Goal: Book appointment/travel/reservation

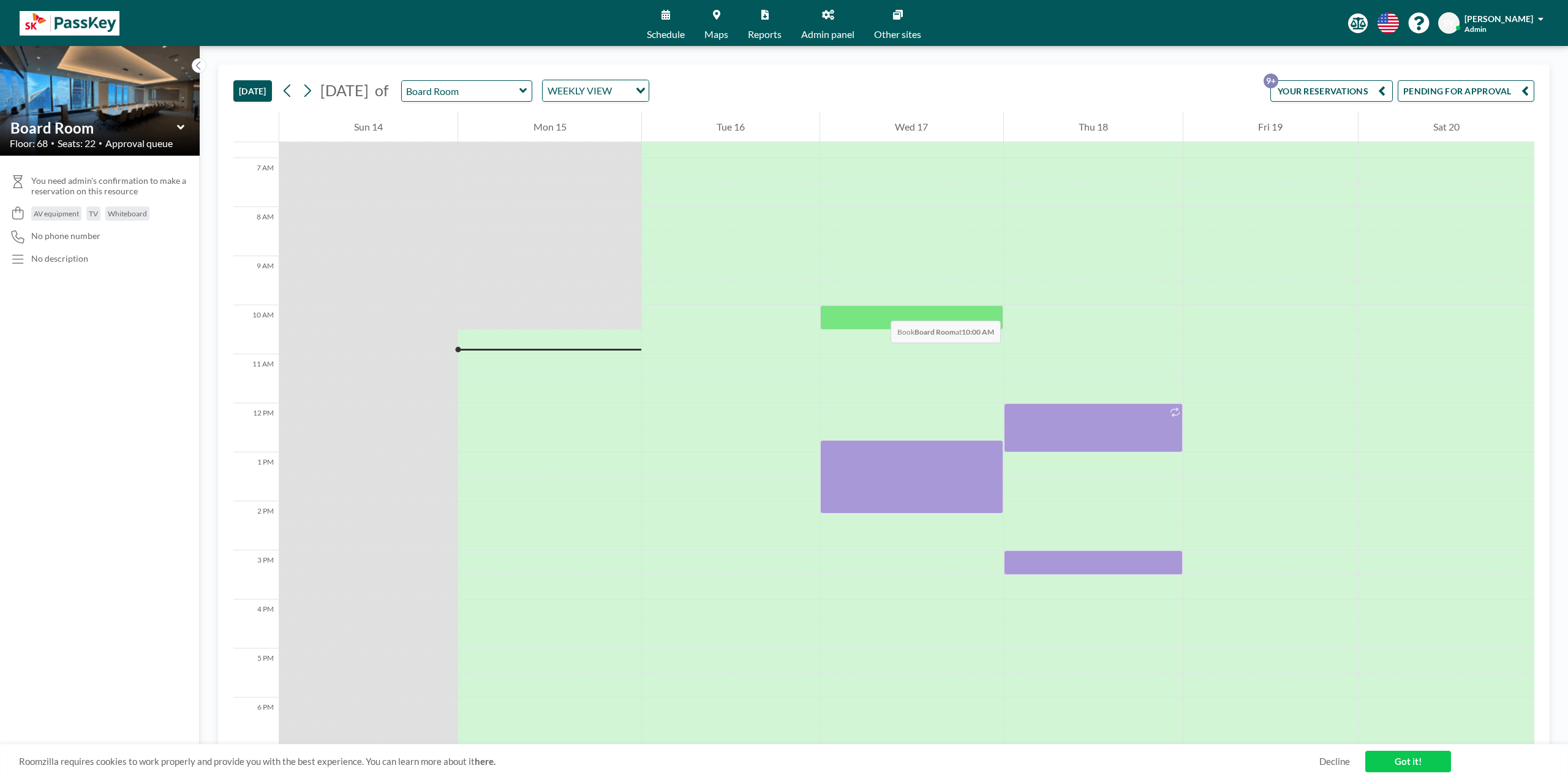
scroll to position [306, 0]
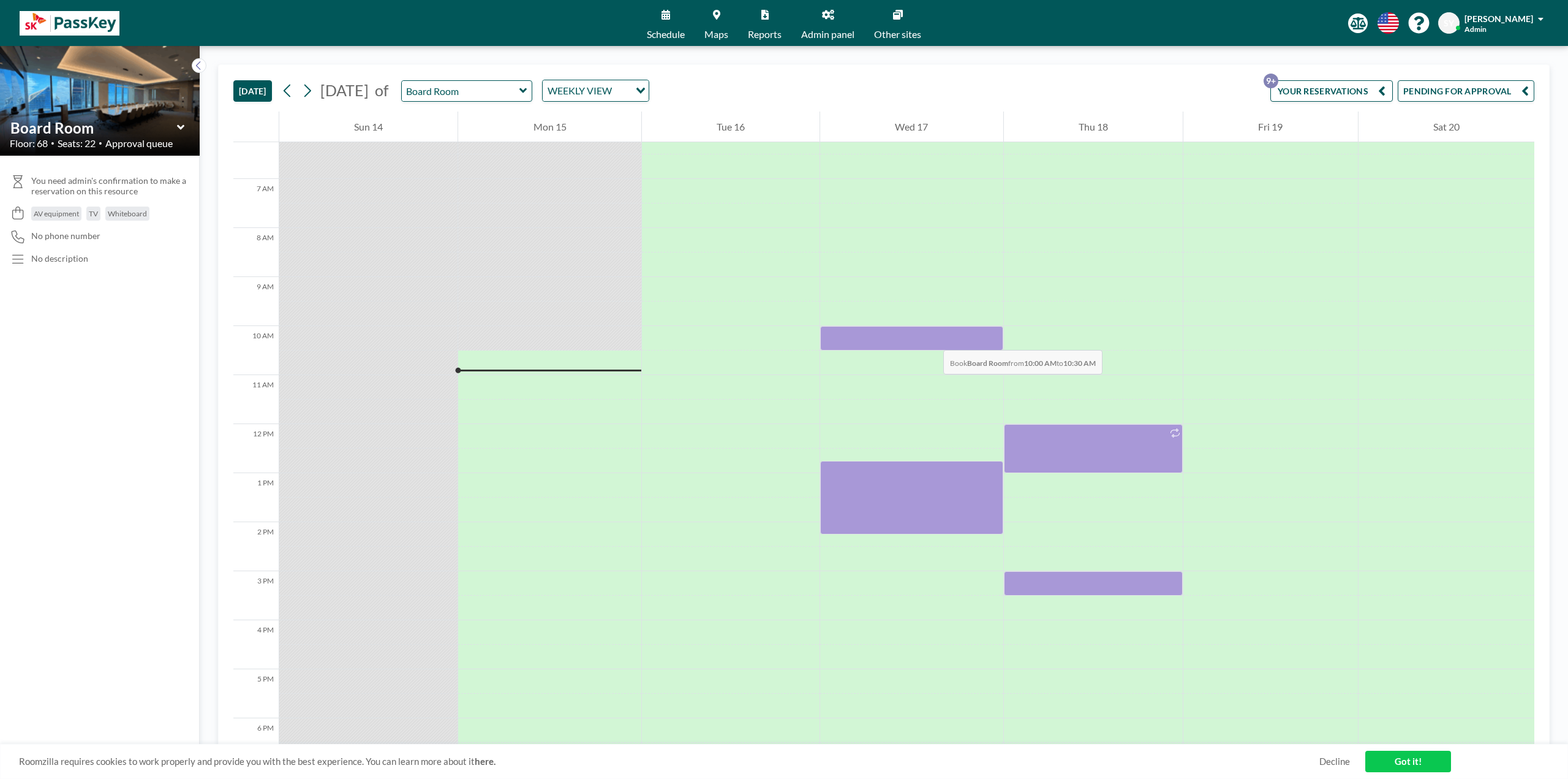
click at [931, 338] on div at bounding box center [912, 338] width 183 height 25
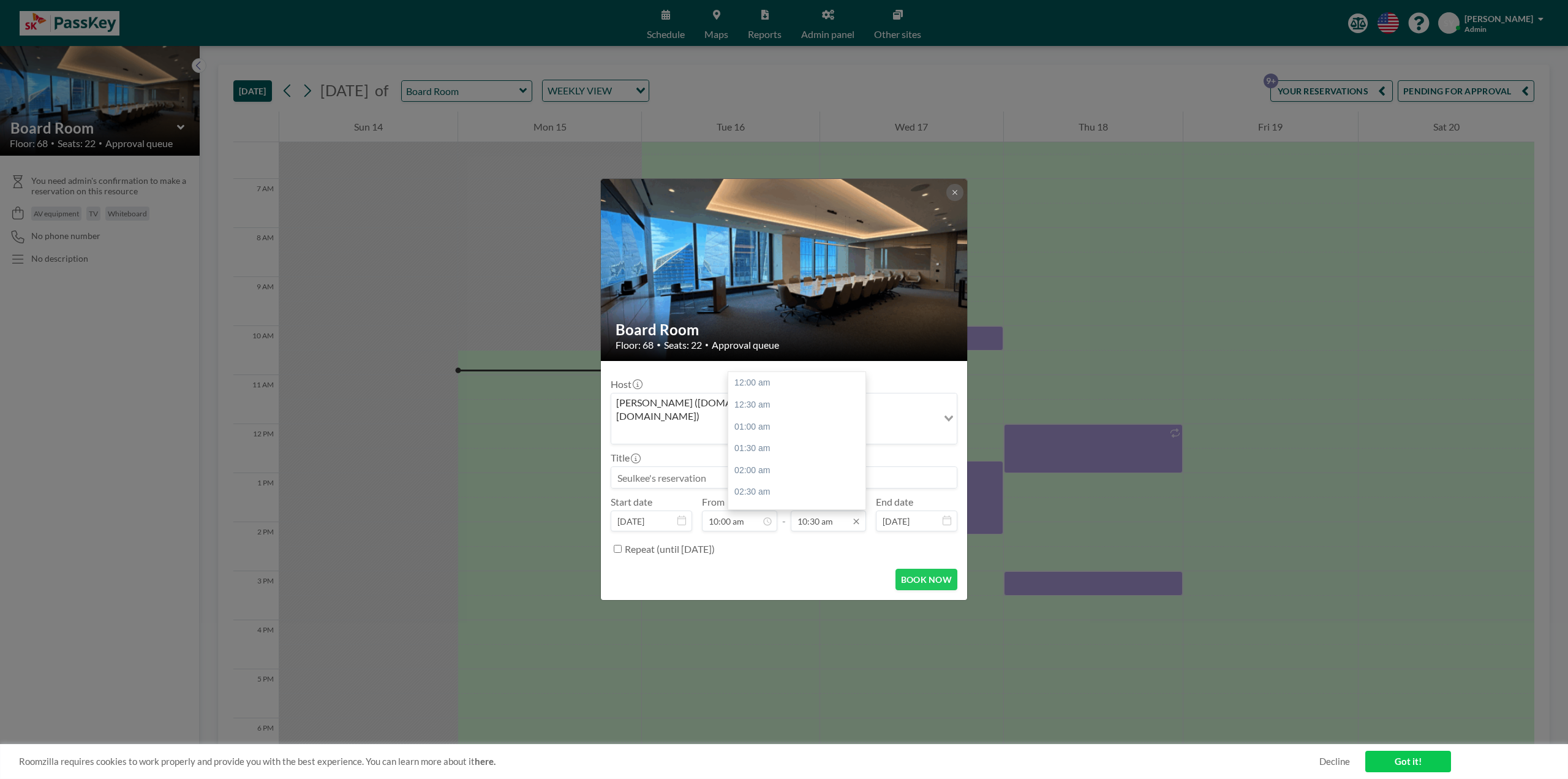
scroll to position [457, 0]
click at [844, 510] on input "10:30 am" at bounding box center [828, 521] width 75 height 21
click at [794, 441] on div "12:00 pm" at bounding box center [800, 449] width 143 height 22
type input "12:00 pm"
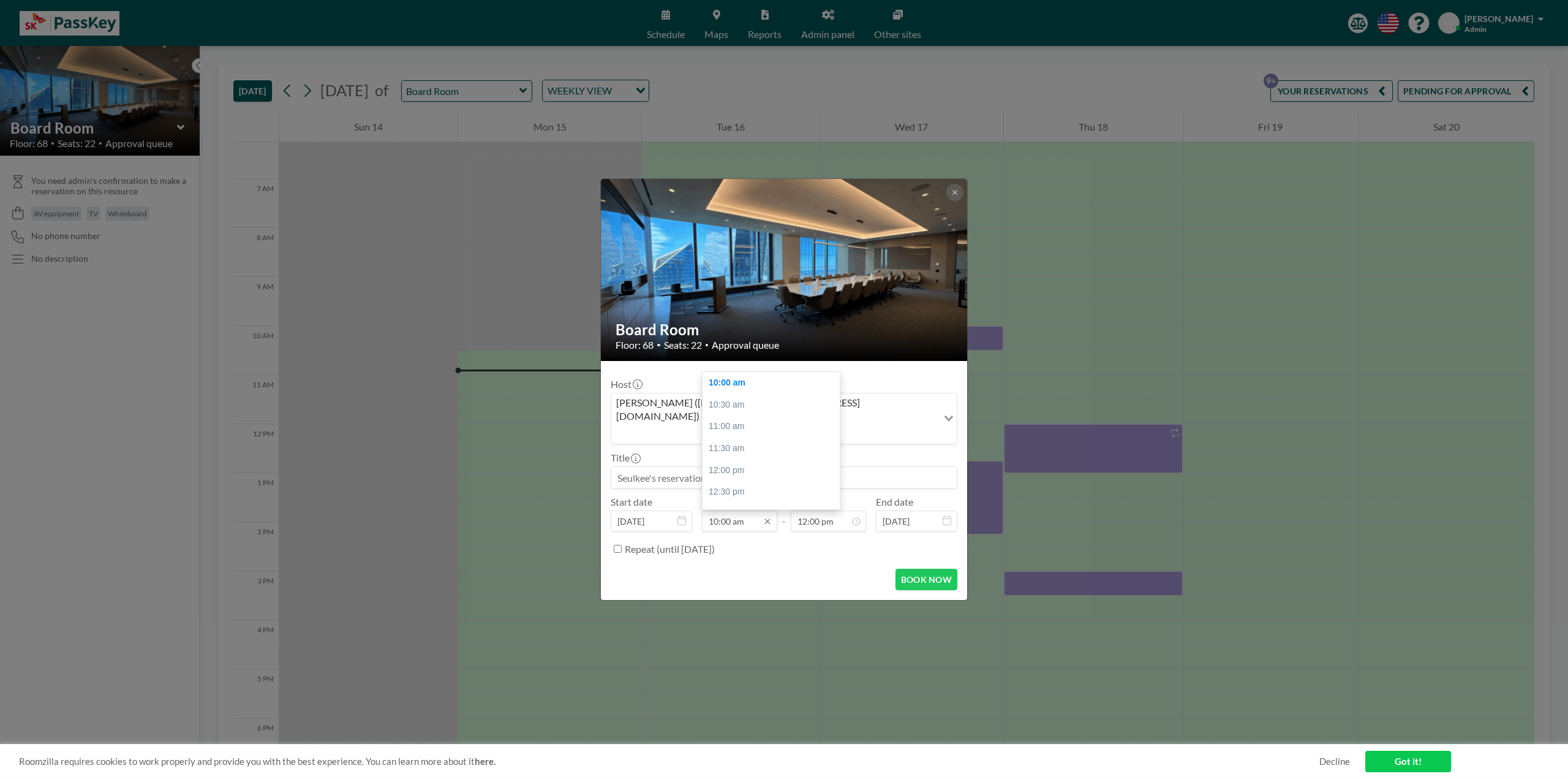
click at [726, 510] on input "10:00 am" at bounding box center [739, 521] width 75 height 21
click at [716, 510] on input "10:00 am" at bounding box center [739, 521] width 75 height 21
type input "09:45 am"
click at [828, 510] on input "12:00 pm" at bounding box center [828, 521] width 75 height 21
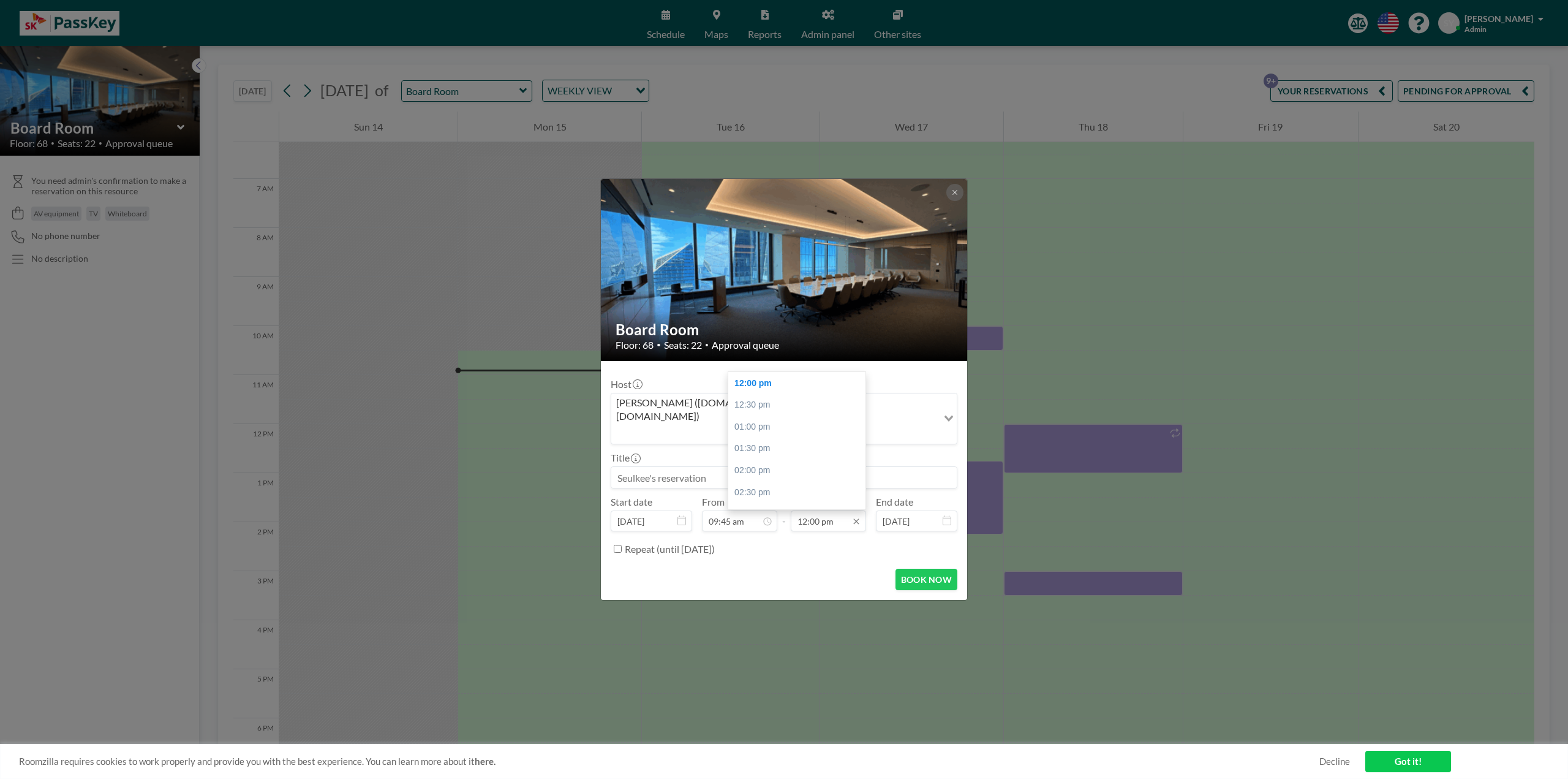
click at [817, 510] on input "12:00 pm" at bounding box center [828, 521] width 75 height 21
type input "12:15 pm"
click at [815, 467] on input at bounding box center [783, 477] width 345 height 21
type input "d"
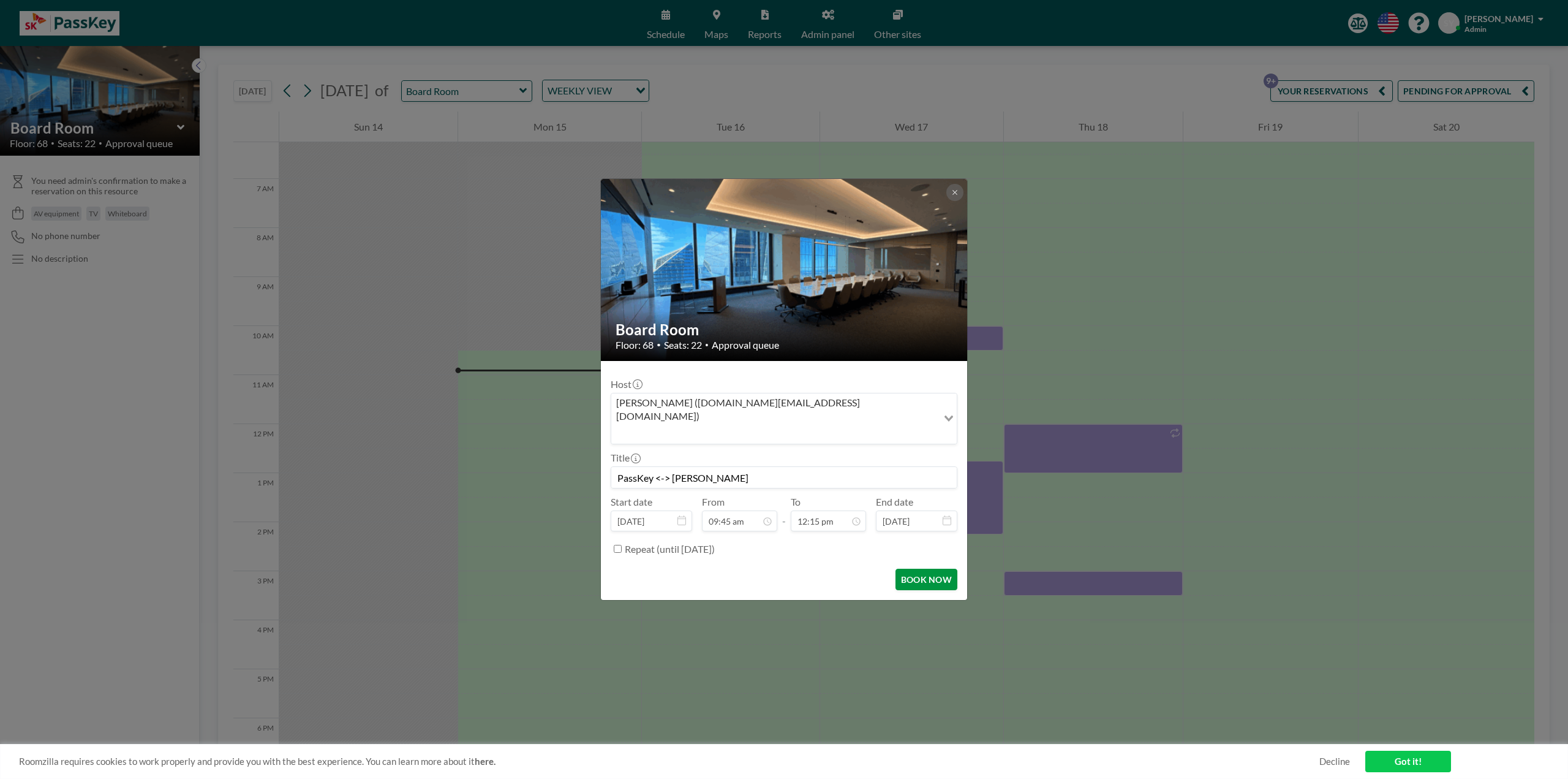
type input "PassKey <-> [PERSON_NAME]"
click at [906, 569] on button "BOOK NOW" at bounding box center [926, 579] width 62 height 22
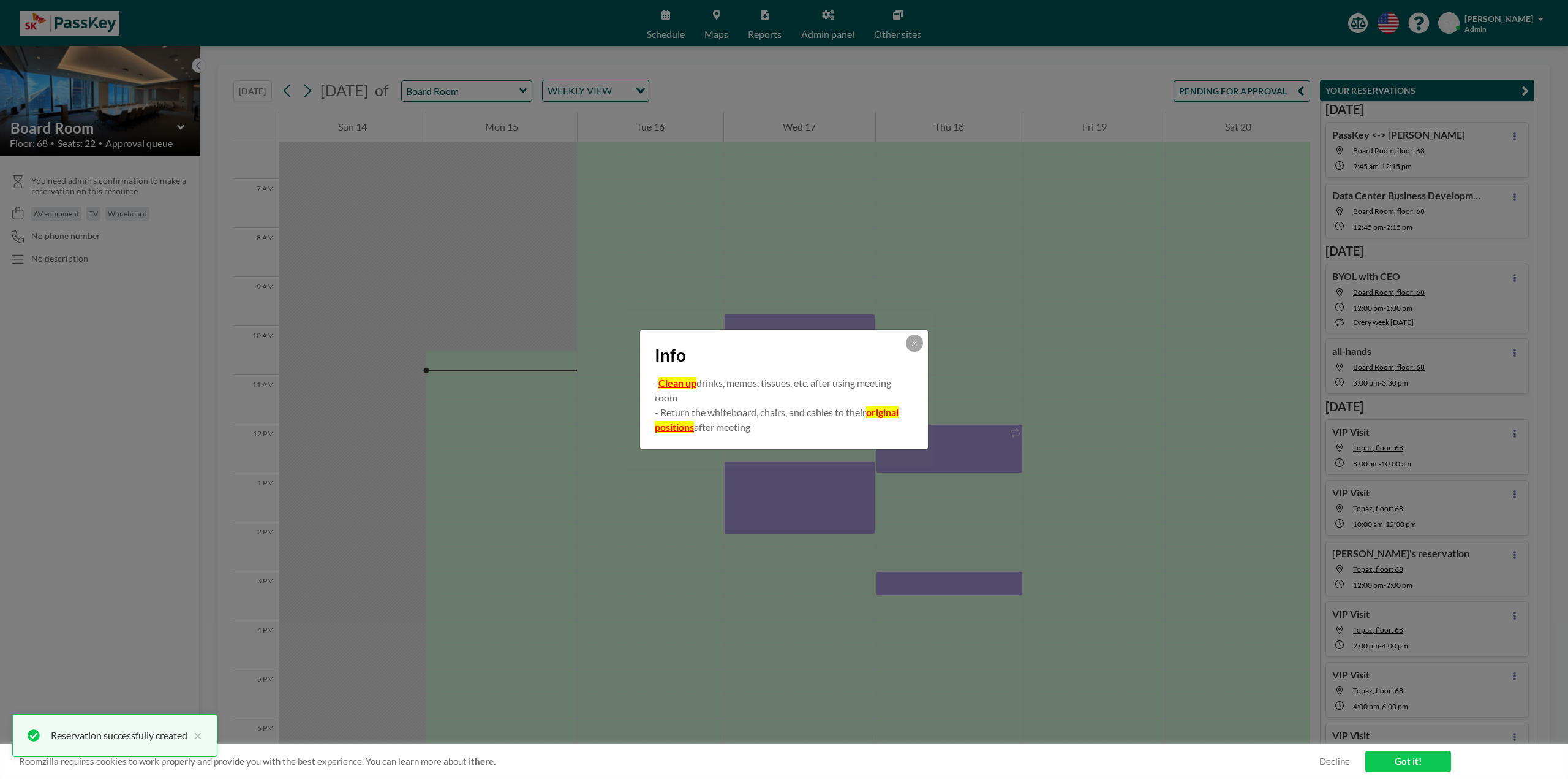
click at [915, 353] on div "Info" at bounding box center [784, 353] width 288 height 46
click at [915, 351] on button at bounding box center [914, 342] width 17 height 17
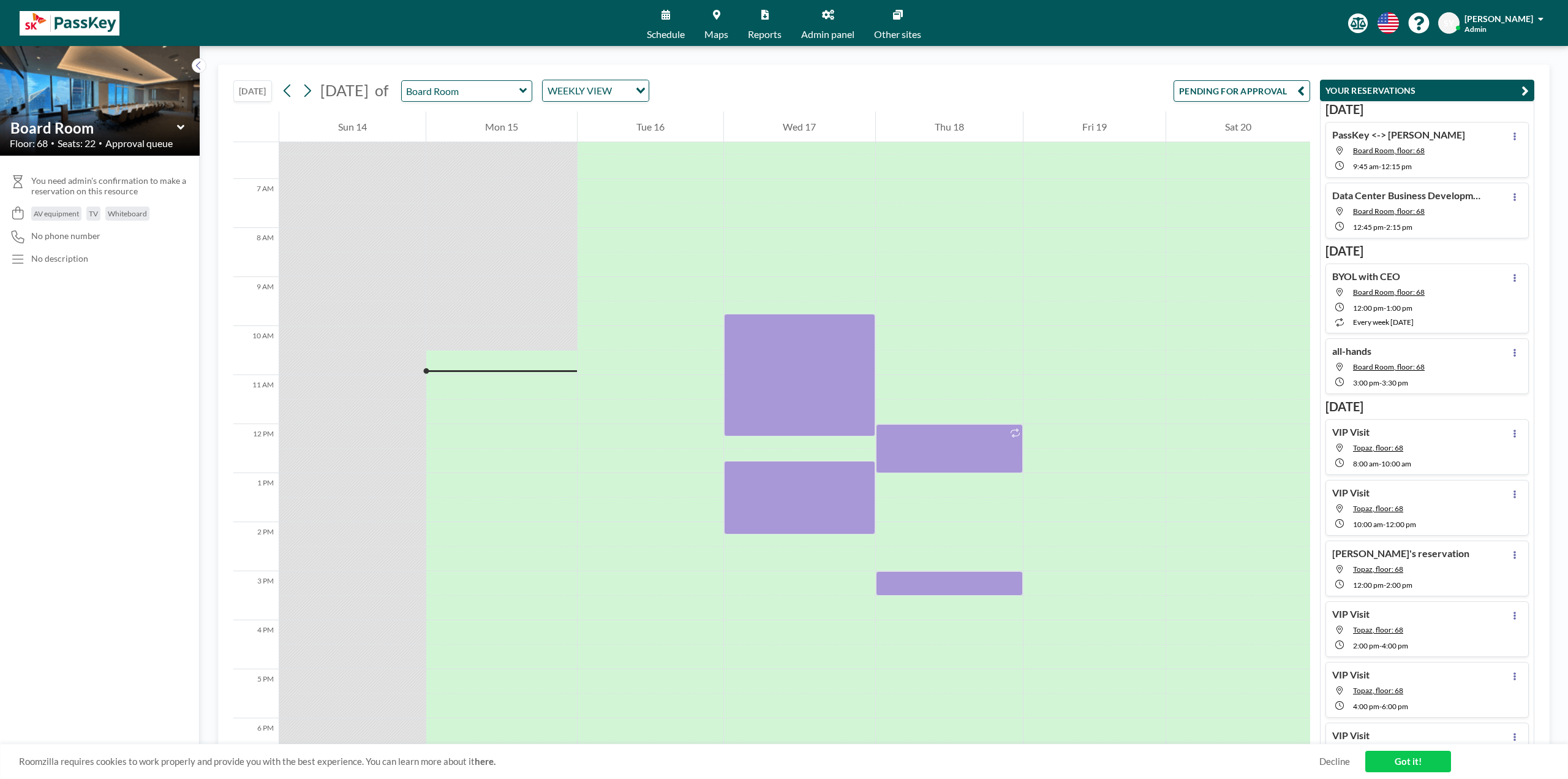
click at [1264, 84] on button "PENDING FOR APPROVAL" at bounding box center [1242, 91] width 137 height 22
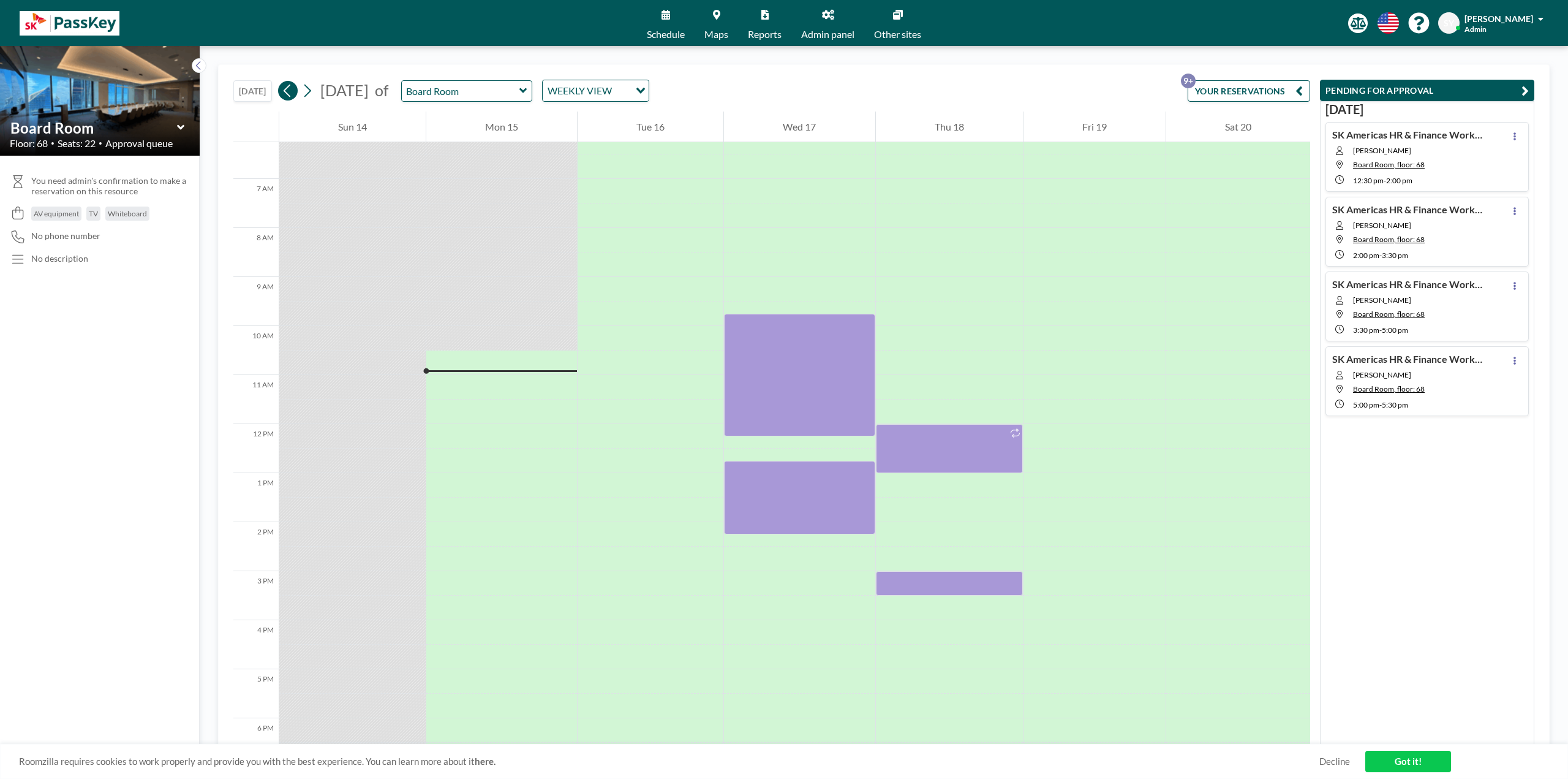
click at [295, 85] on button at bounding box center [288, 91] width 19 height 19
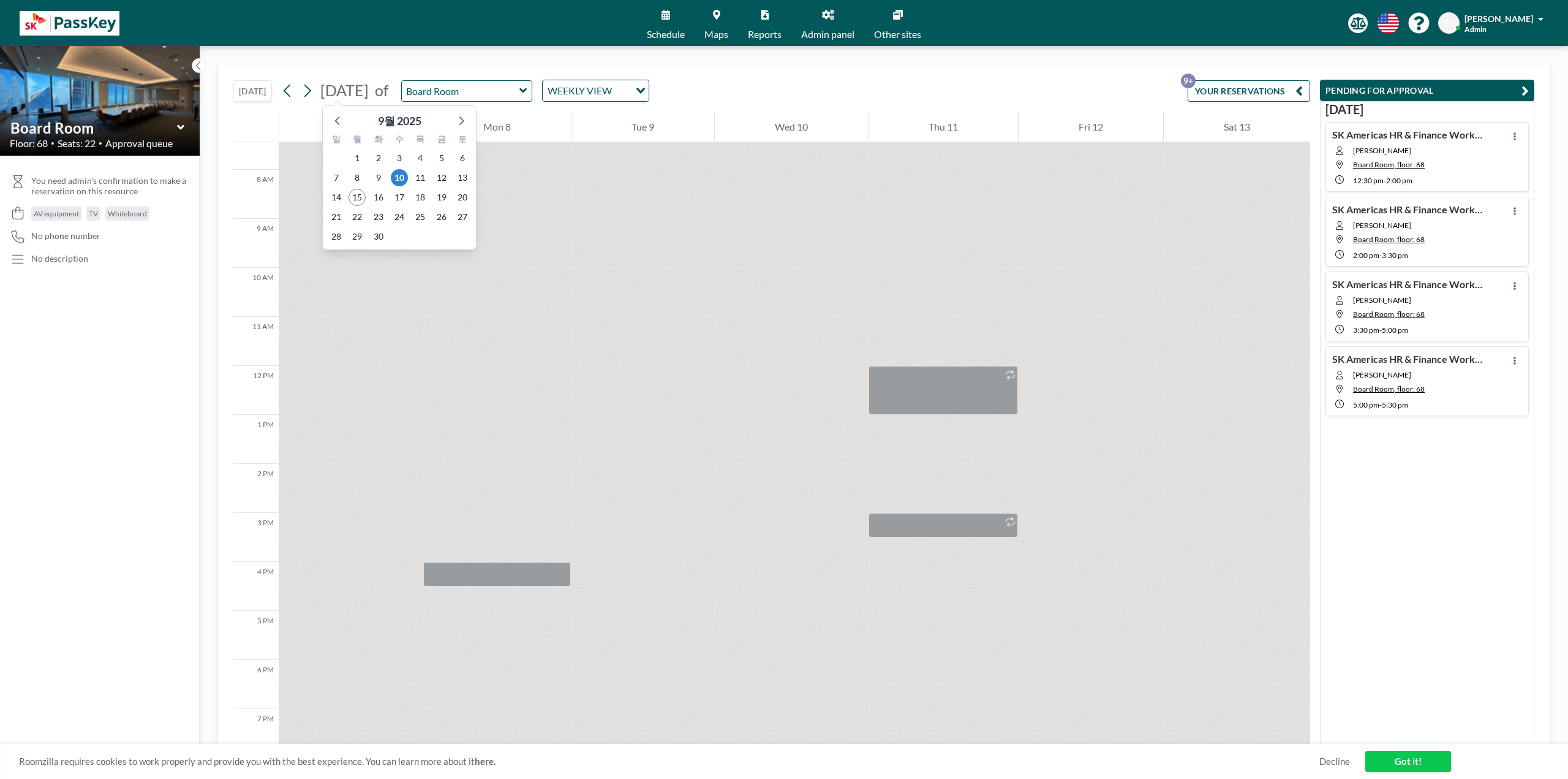
scroll to position [368, 0]
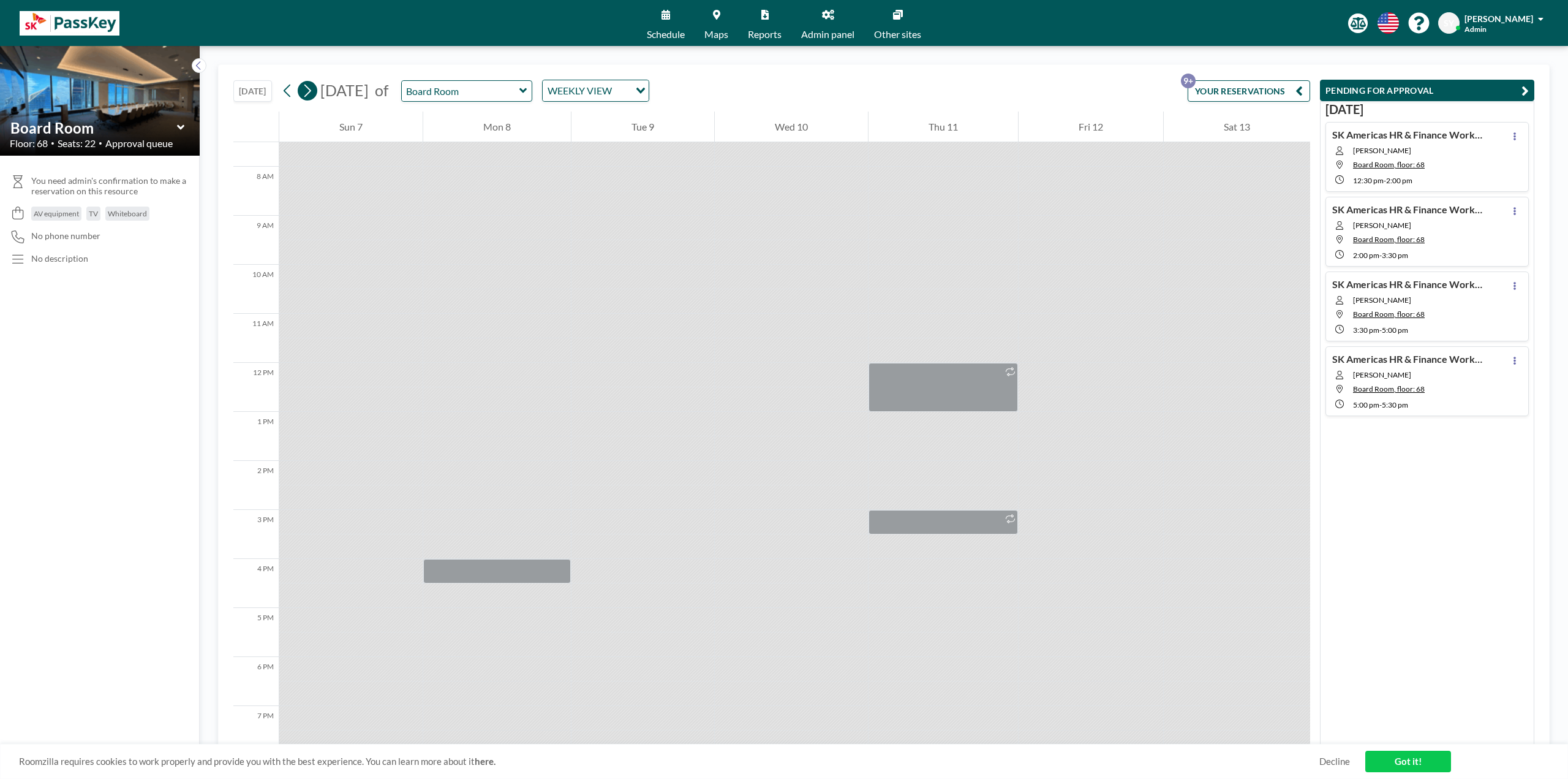
click at [310, 86] on icon at bounding box center [307, 91] width 12 height 19
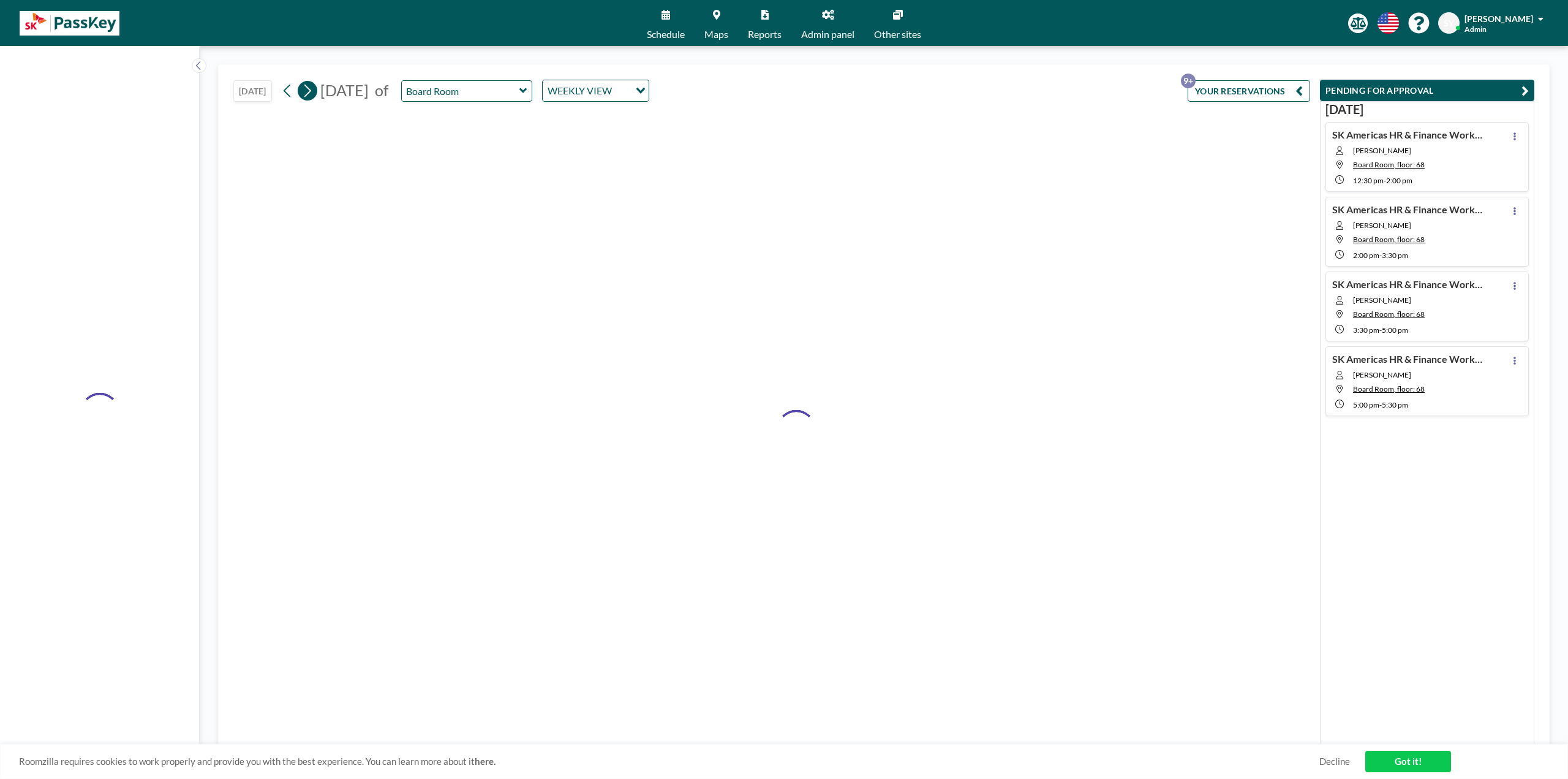
click at [310, 86] on icon at bounding box center [307, 91] width 12 height 19
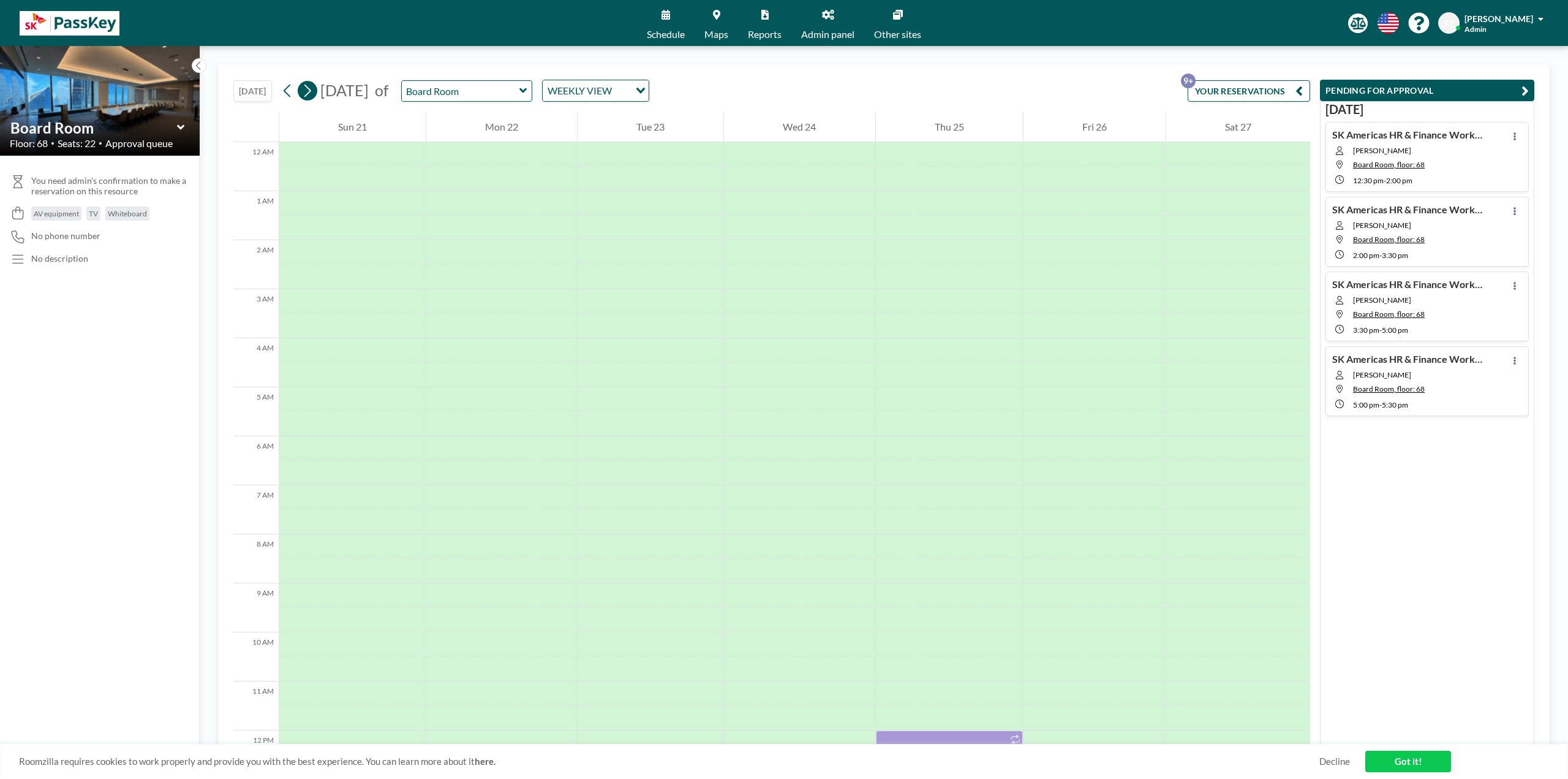
click at [310, 86] on icon at bounding box center [307, 91] width 12 height 19
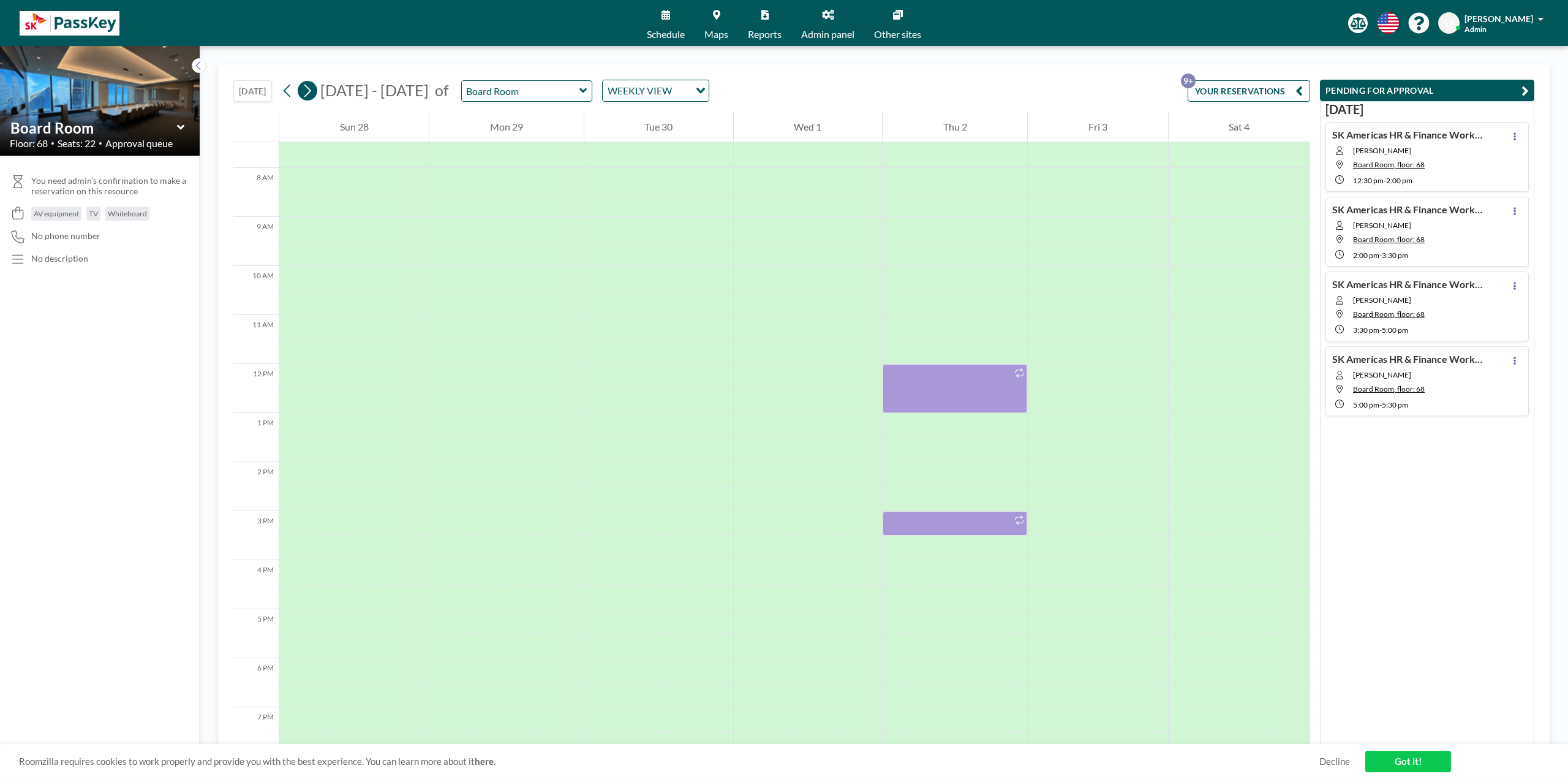
click at [310, 86] on icon at bounding box center [307, 91] width 12 height 19
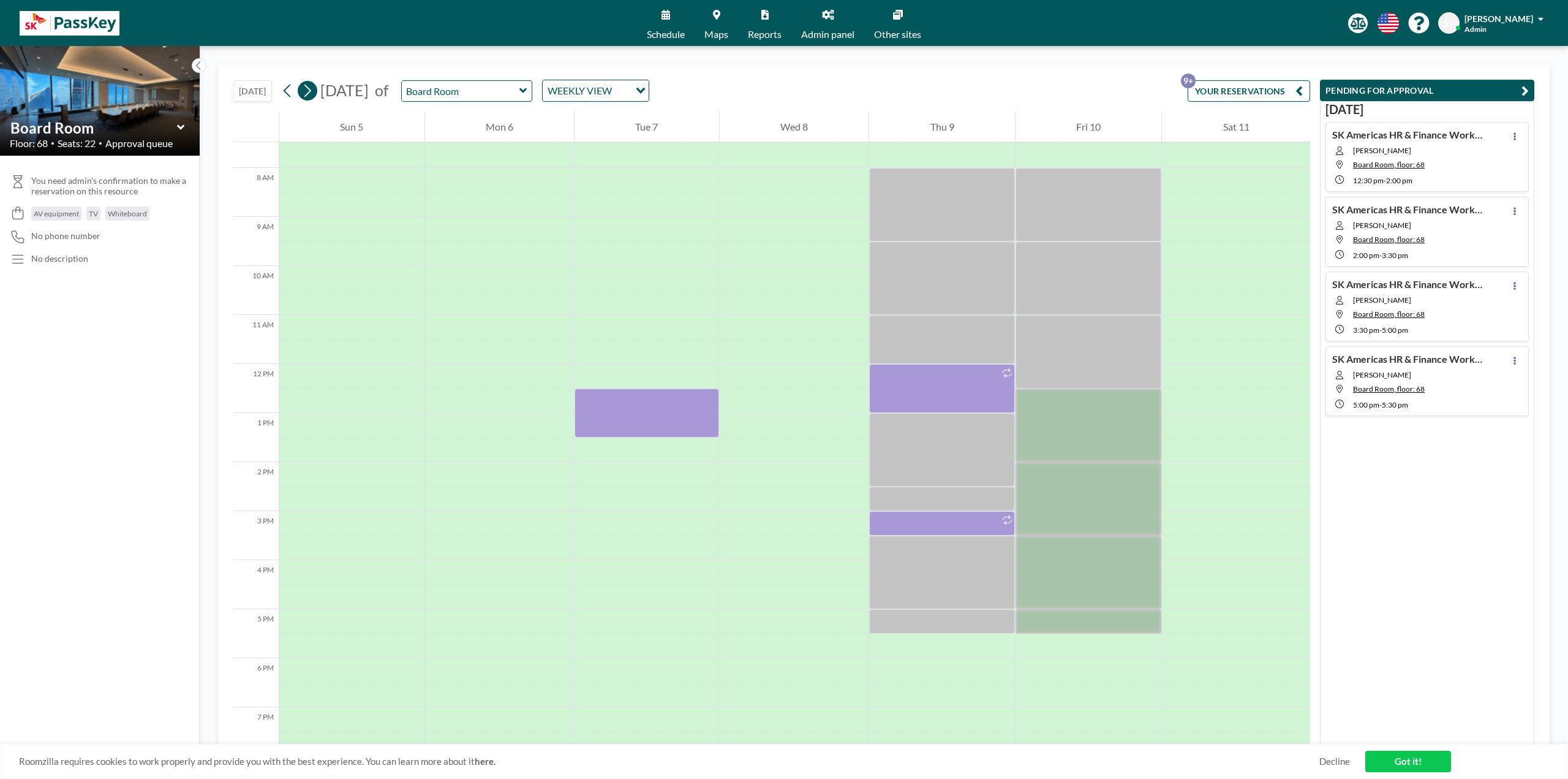
scroll to position [368, 0]
click at [1512, 132] on icon at bounding box center [1515, 136] width 5 height 8
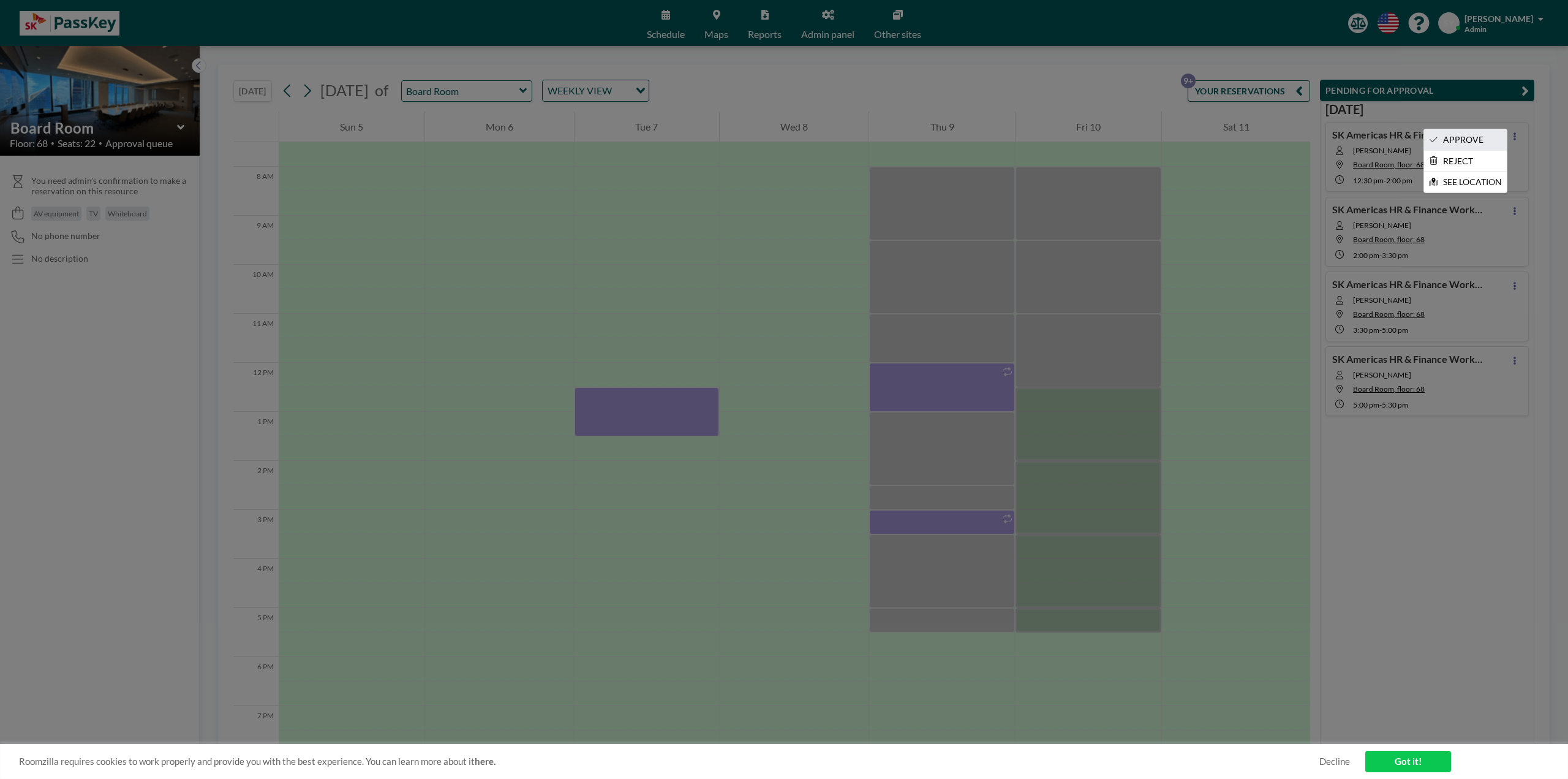
click at [1489, 134] on li "APPROVE" at bounding box center [1465, 140] width 82 height 21
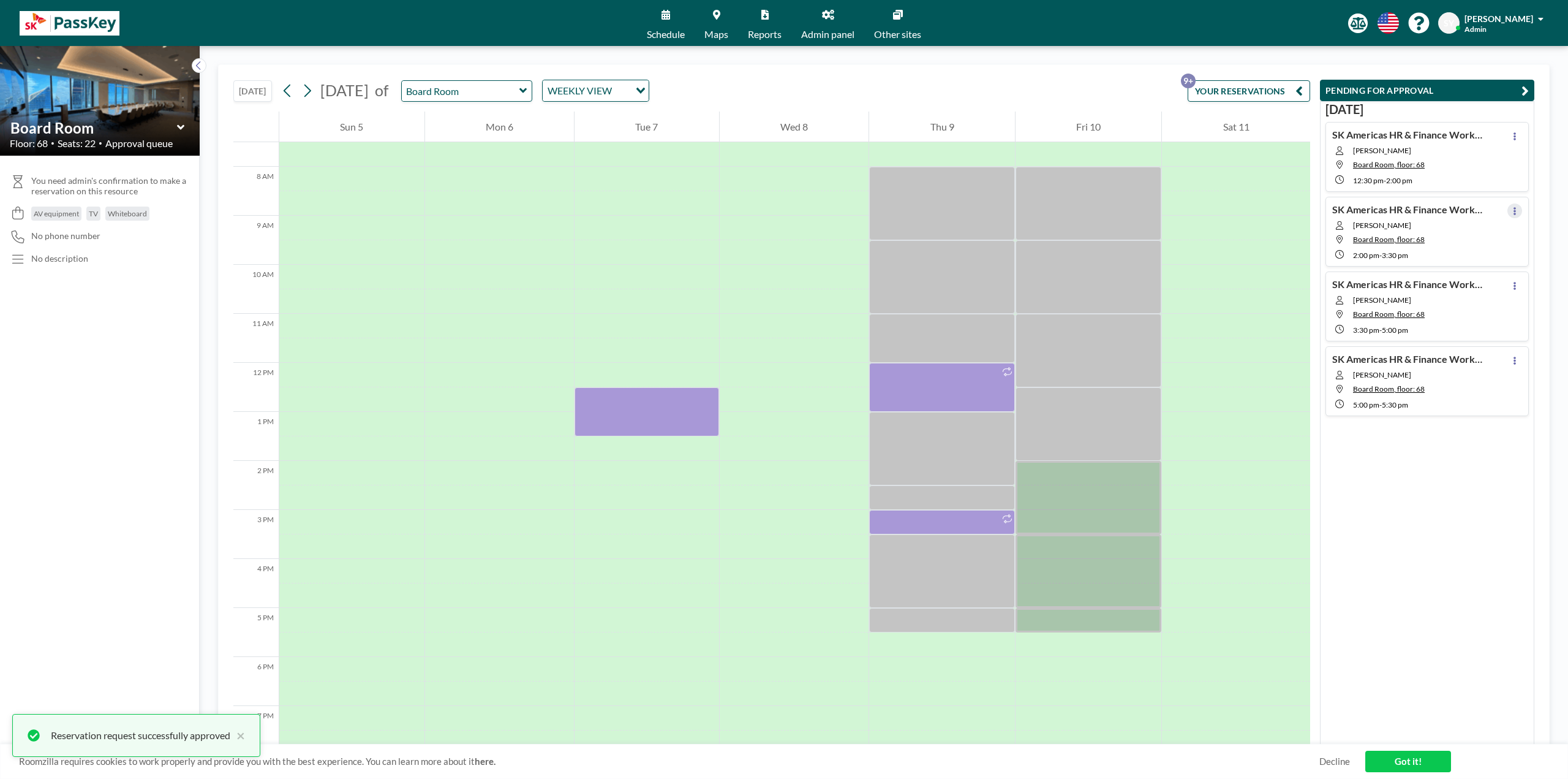
click at [1513, 212] on icon at bounding box center [1514, 211] width 2 height 8
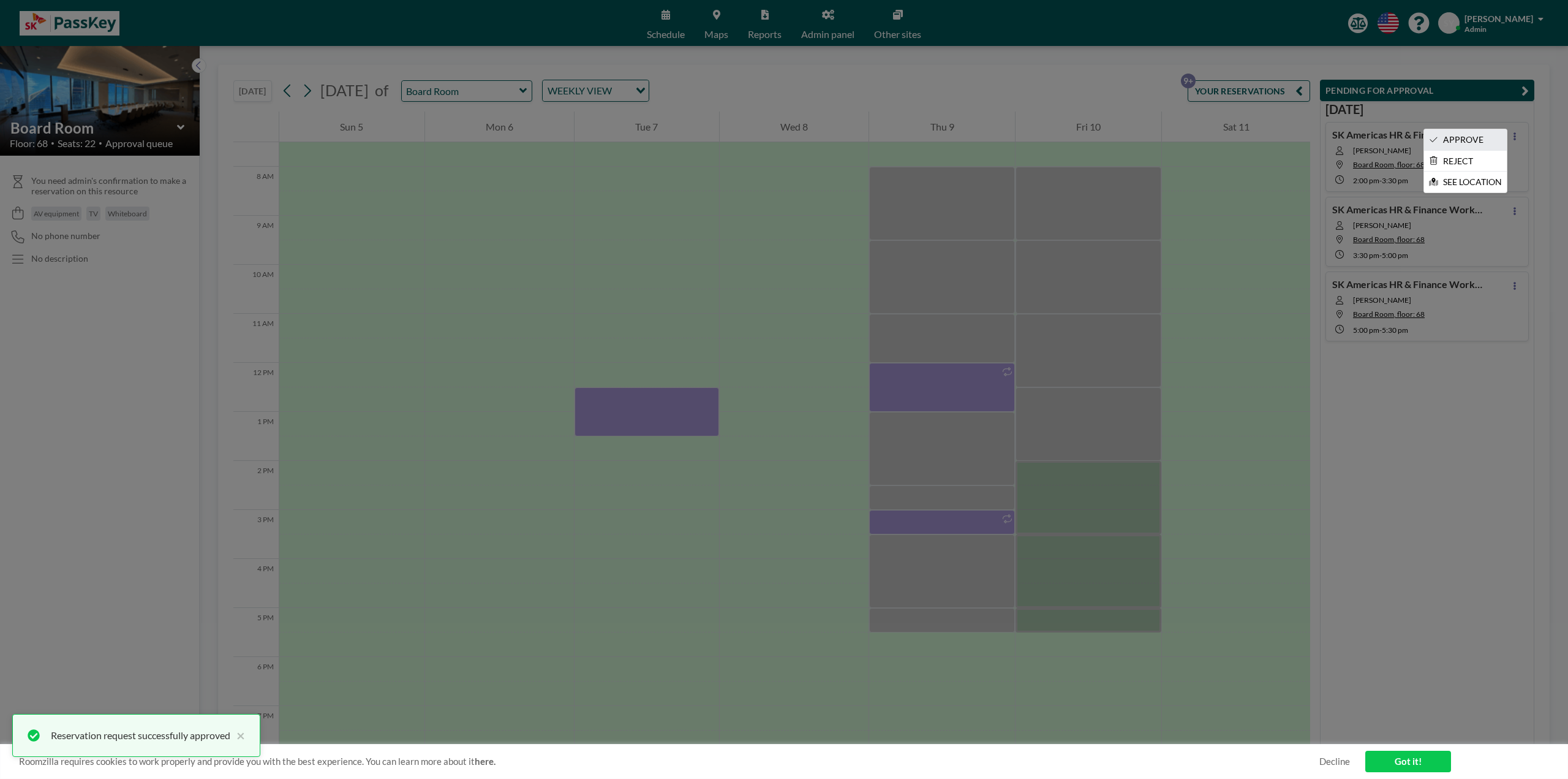
click at [1484, 134] on li "APPROVE" at bounding box center [1465, 140] width 82 height 21
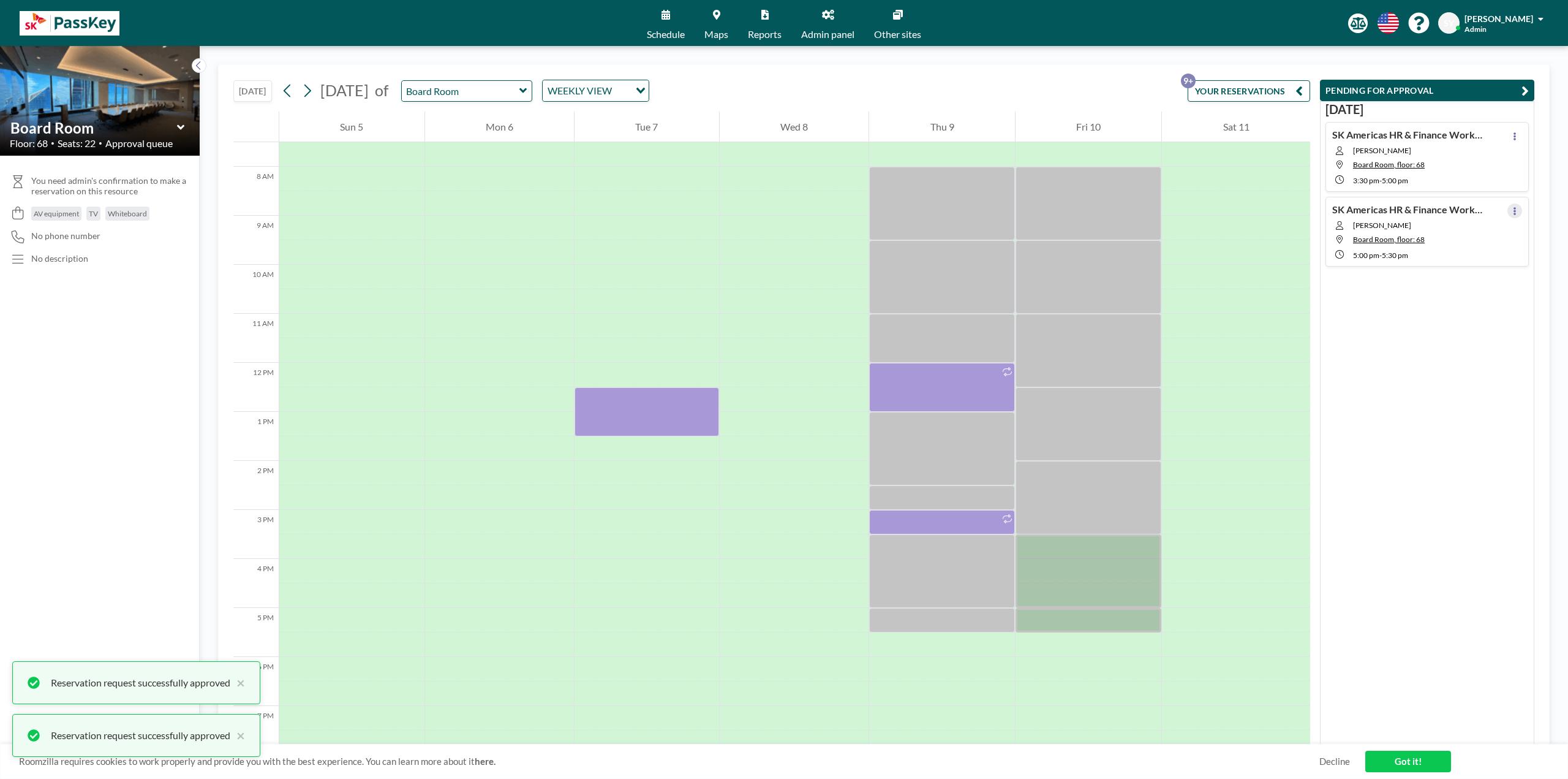
click at [1512, 209] on icon at bounding box center [1515, 211] width 5 height 8
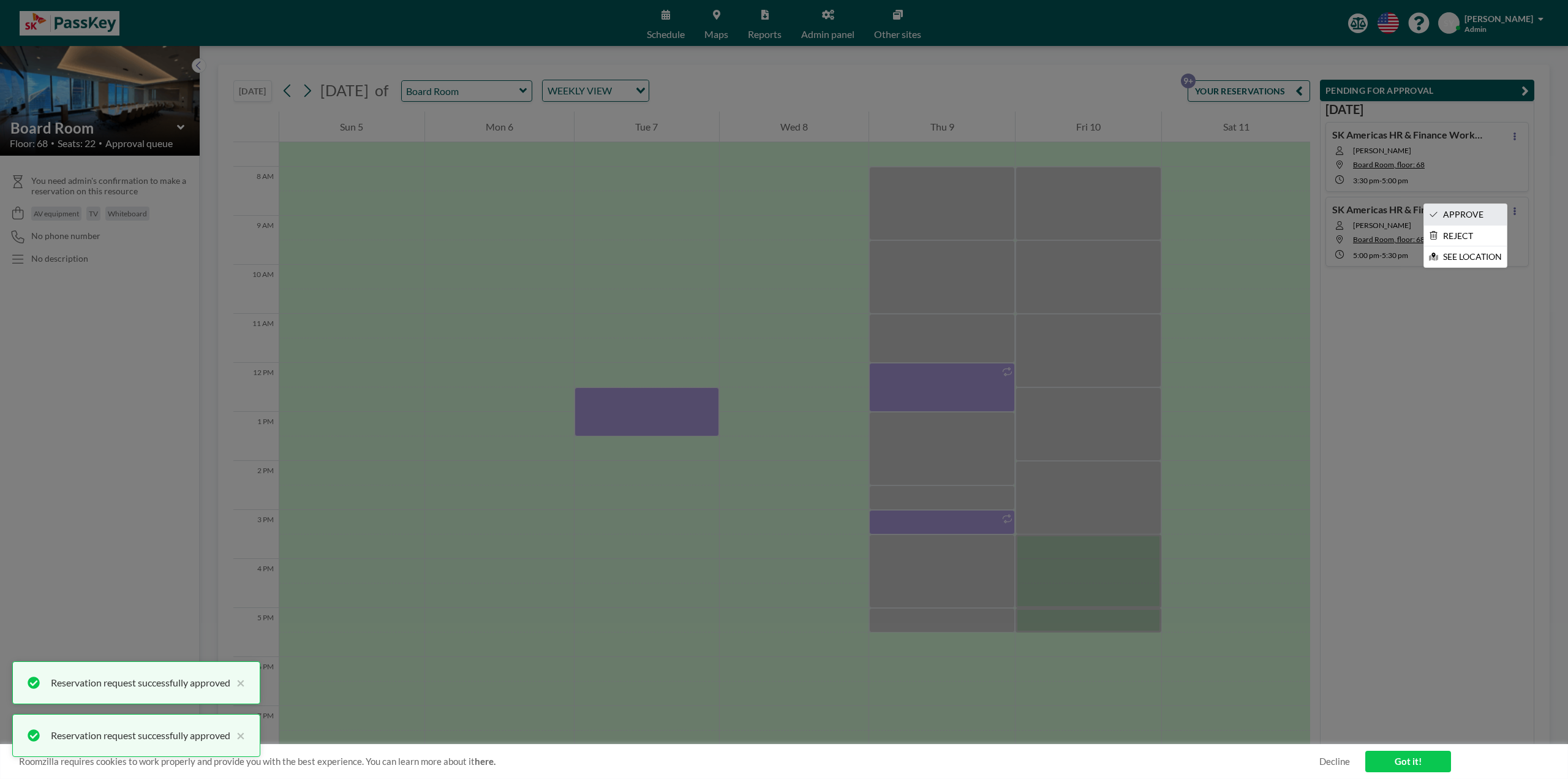
click at [1493, 208] on li "APPROVE" at bounding box center [1465, 215] width 82 height 21
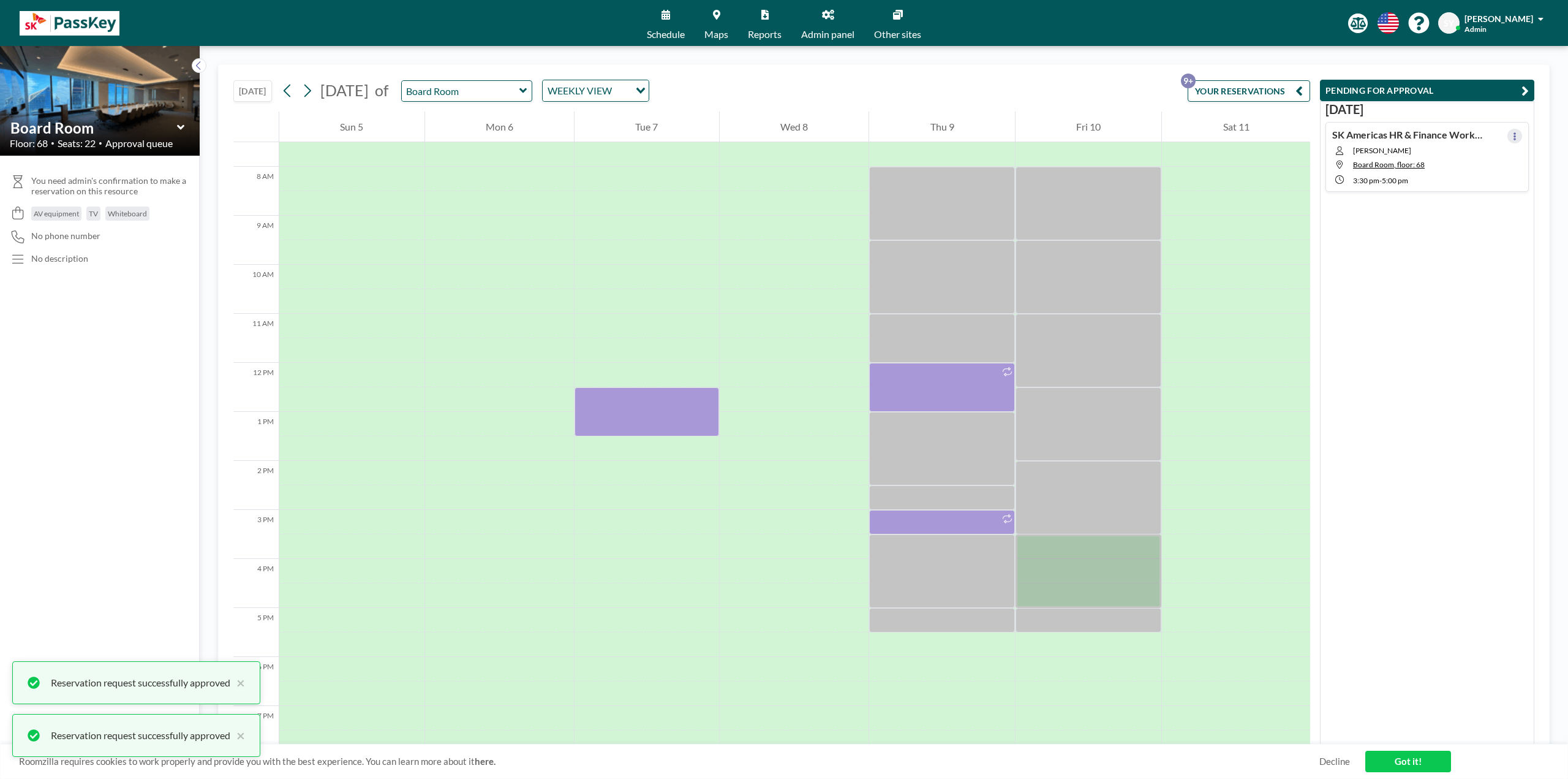
click at [1512, 138] on icon at bounding box center [1515, 136] width 5 height 8
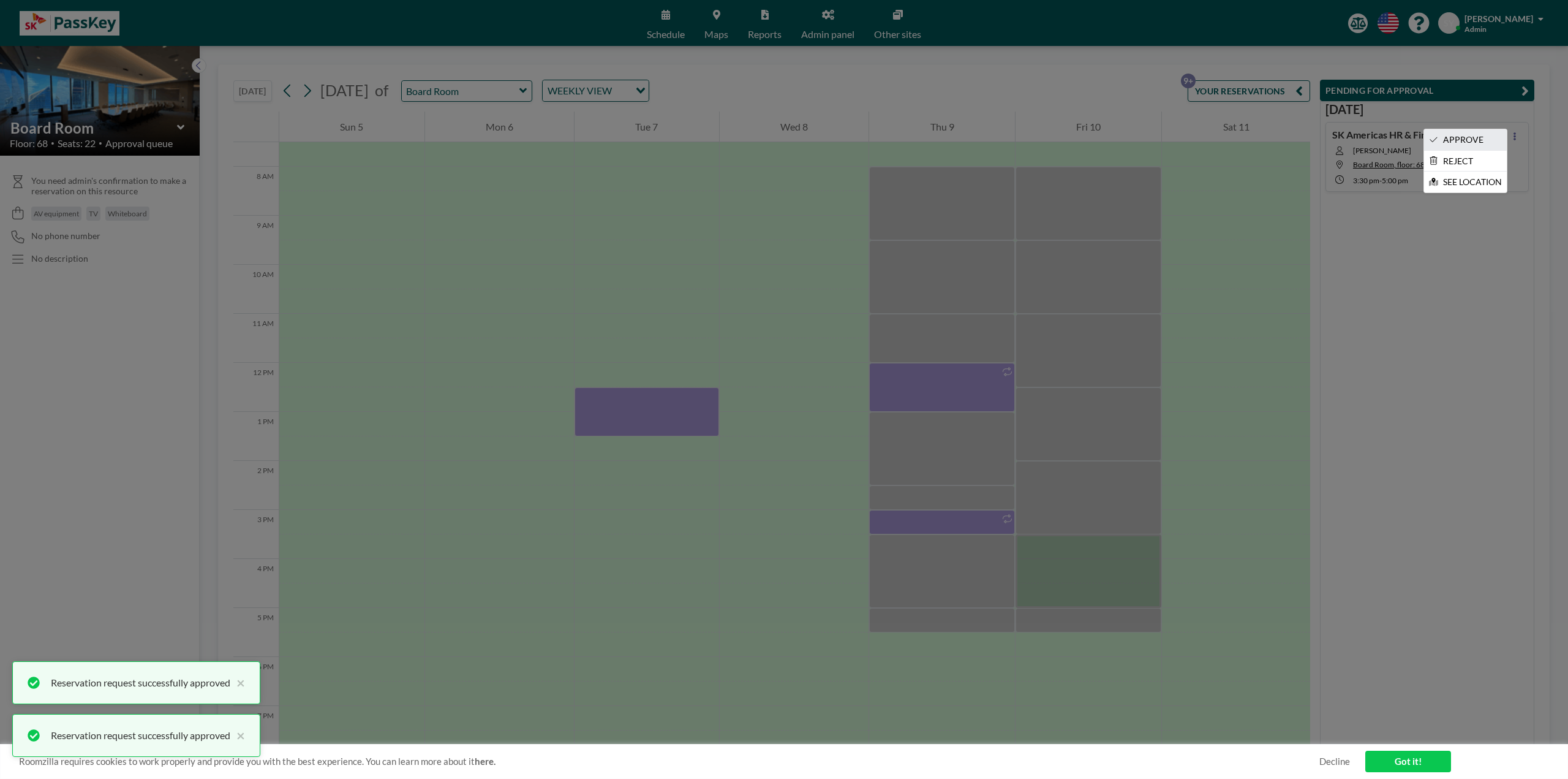
click at [1490, 142] on li "APPROVE" at bounding box center [1465, 140] width 82 height 21
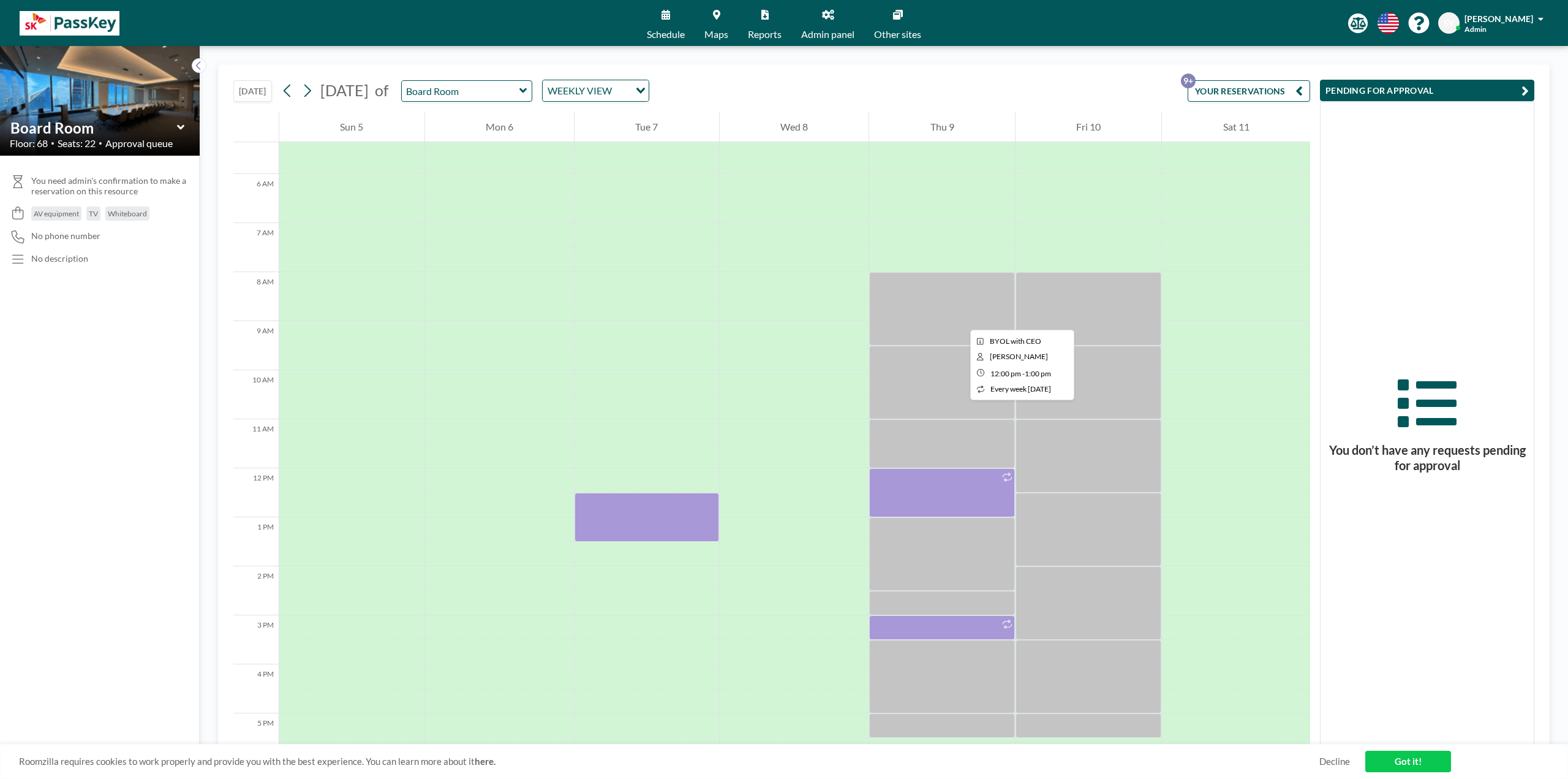
scroll to position [183, 0]
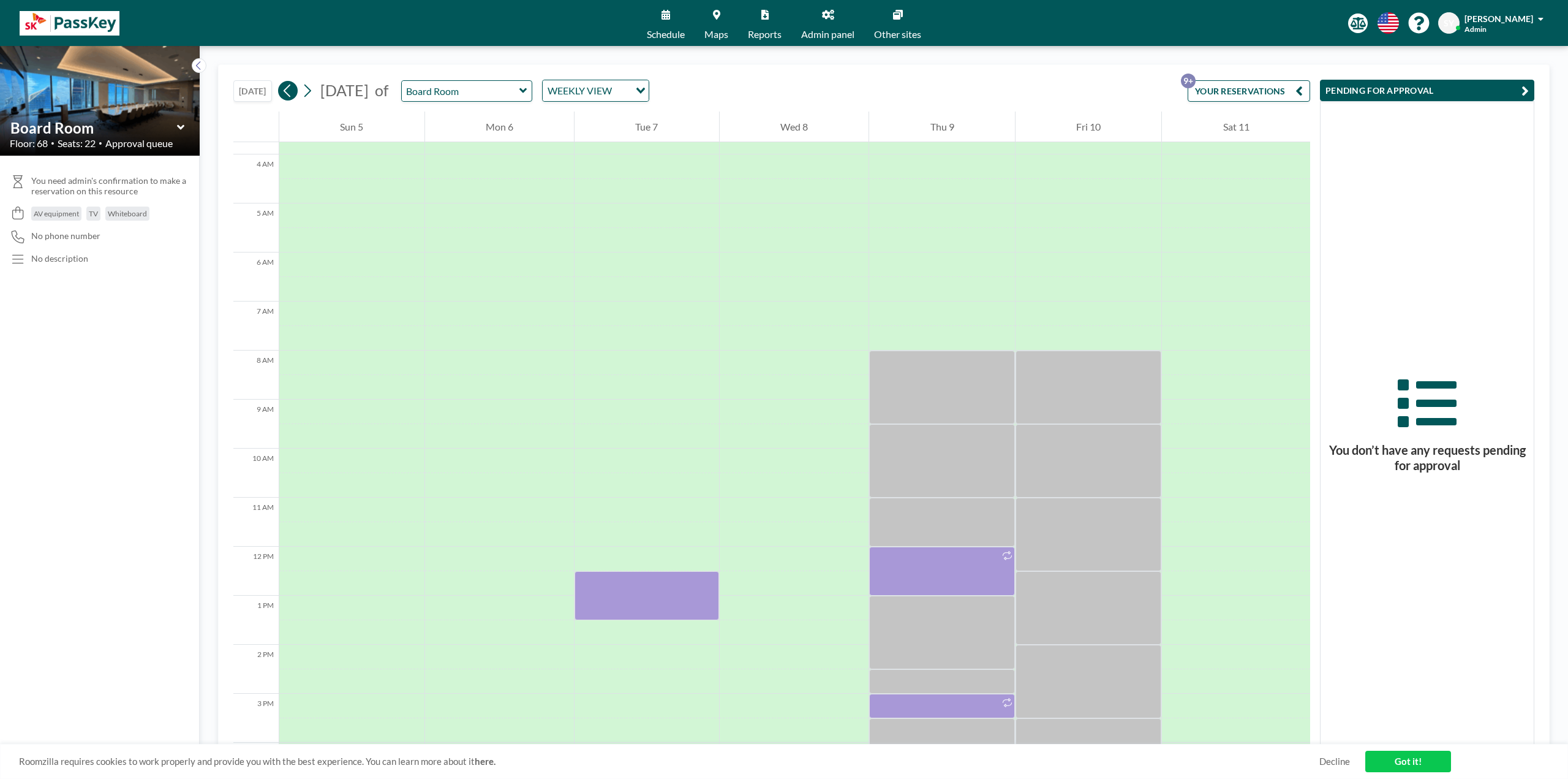
click at [292, 93] on icon at bounding box center [287, 91] width 12 height 19
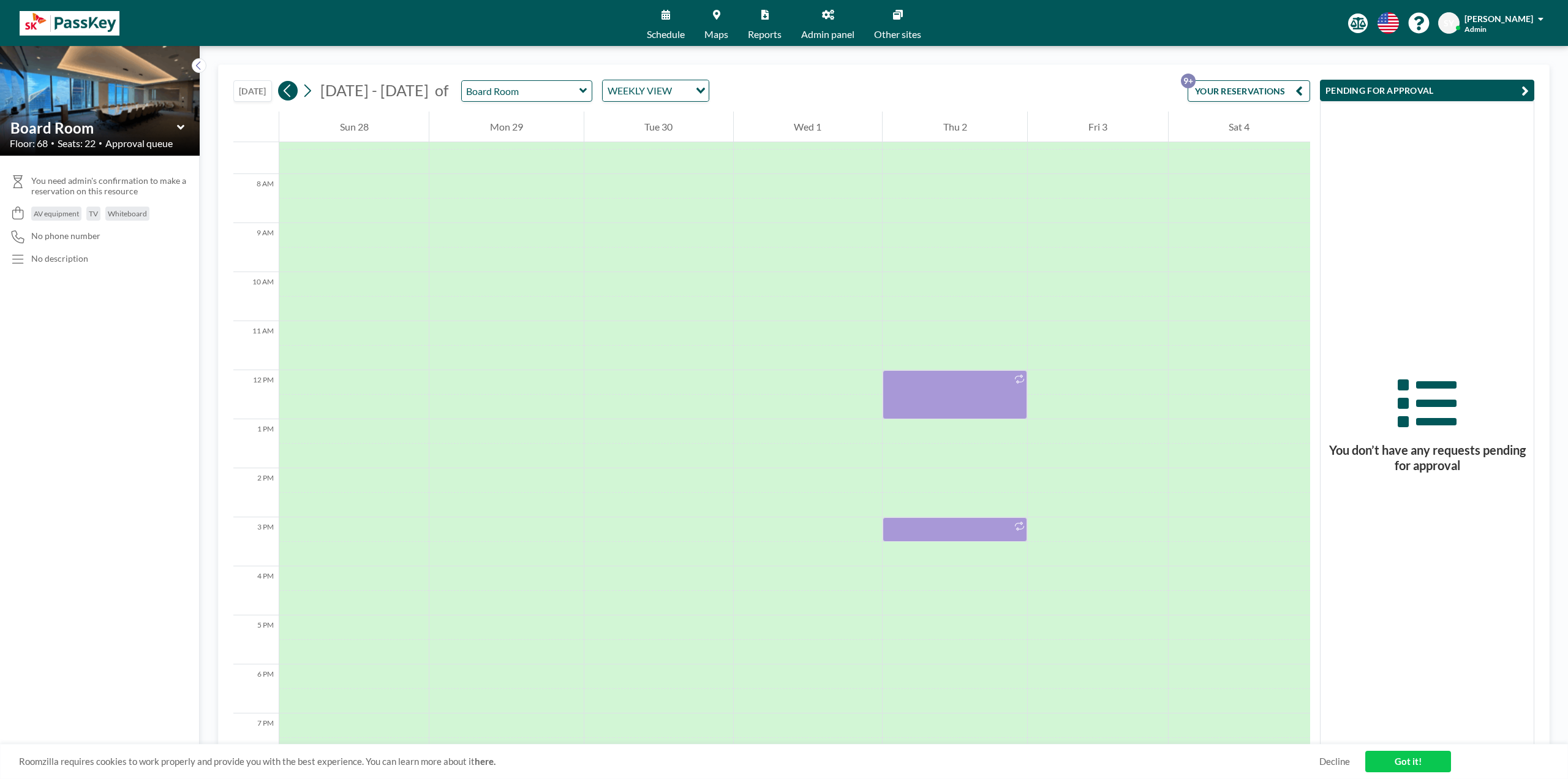
scroll to position [368, 0]
click at [288, 93] on icon at bounding box center [287, 91] width 12 height 19
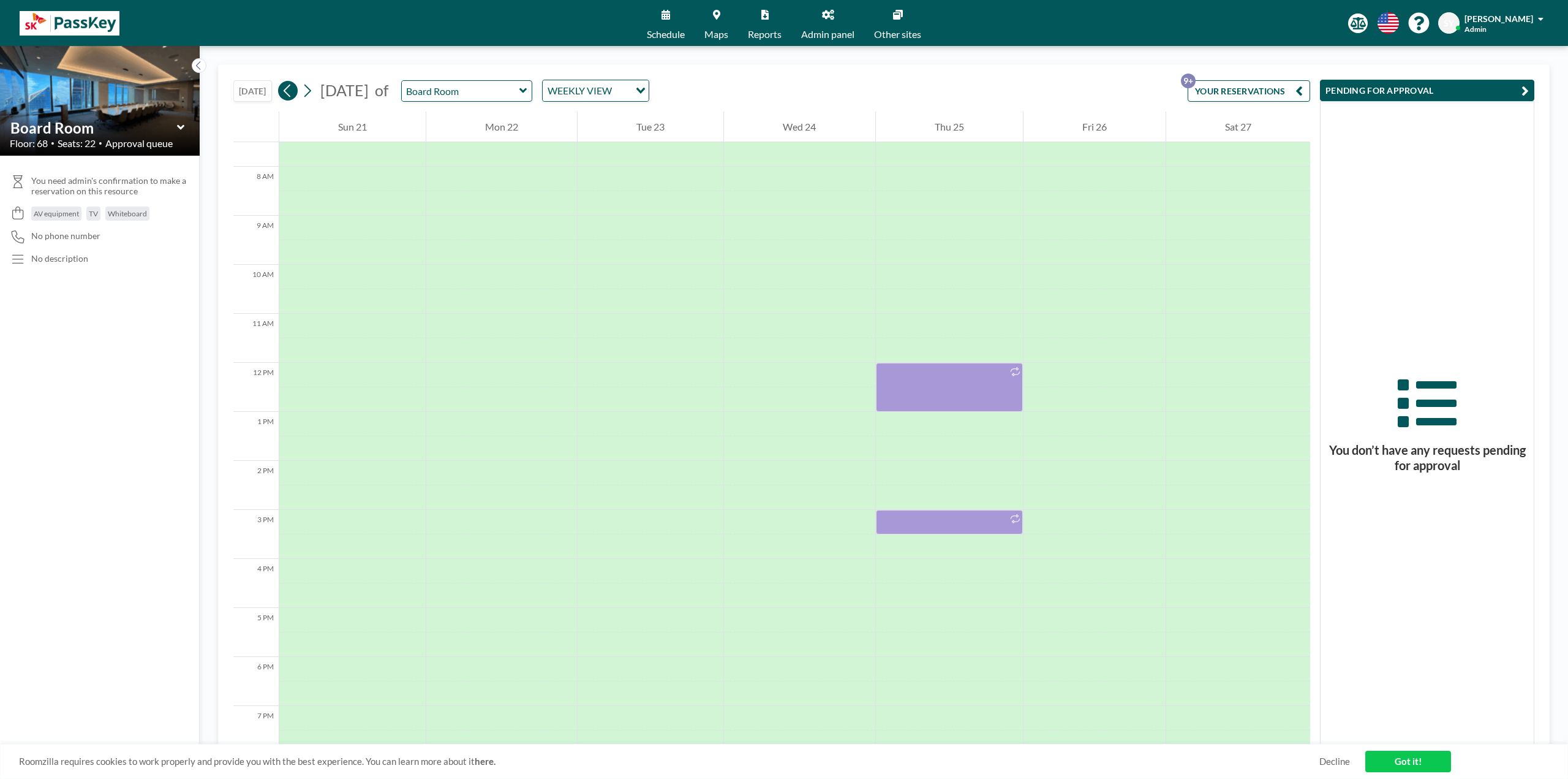
click at [288, 93] on icon at bounding box center [287, 91] width 12 height 19
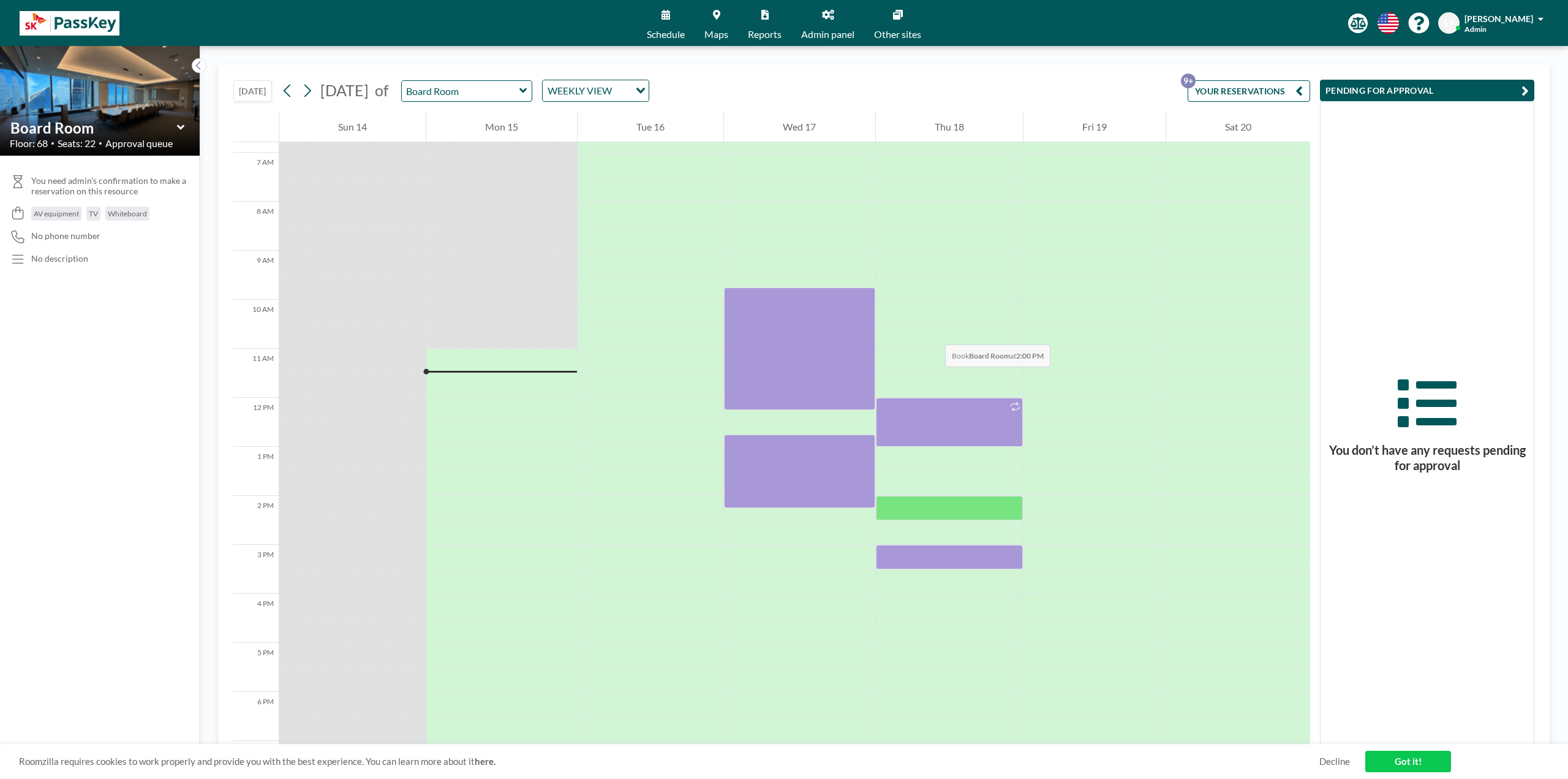
scroll to position [330, 0]
click at [830, 480] on div at bounding box center [799, 472] width 151 height 74
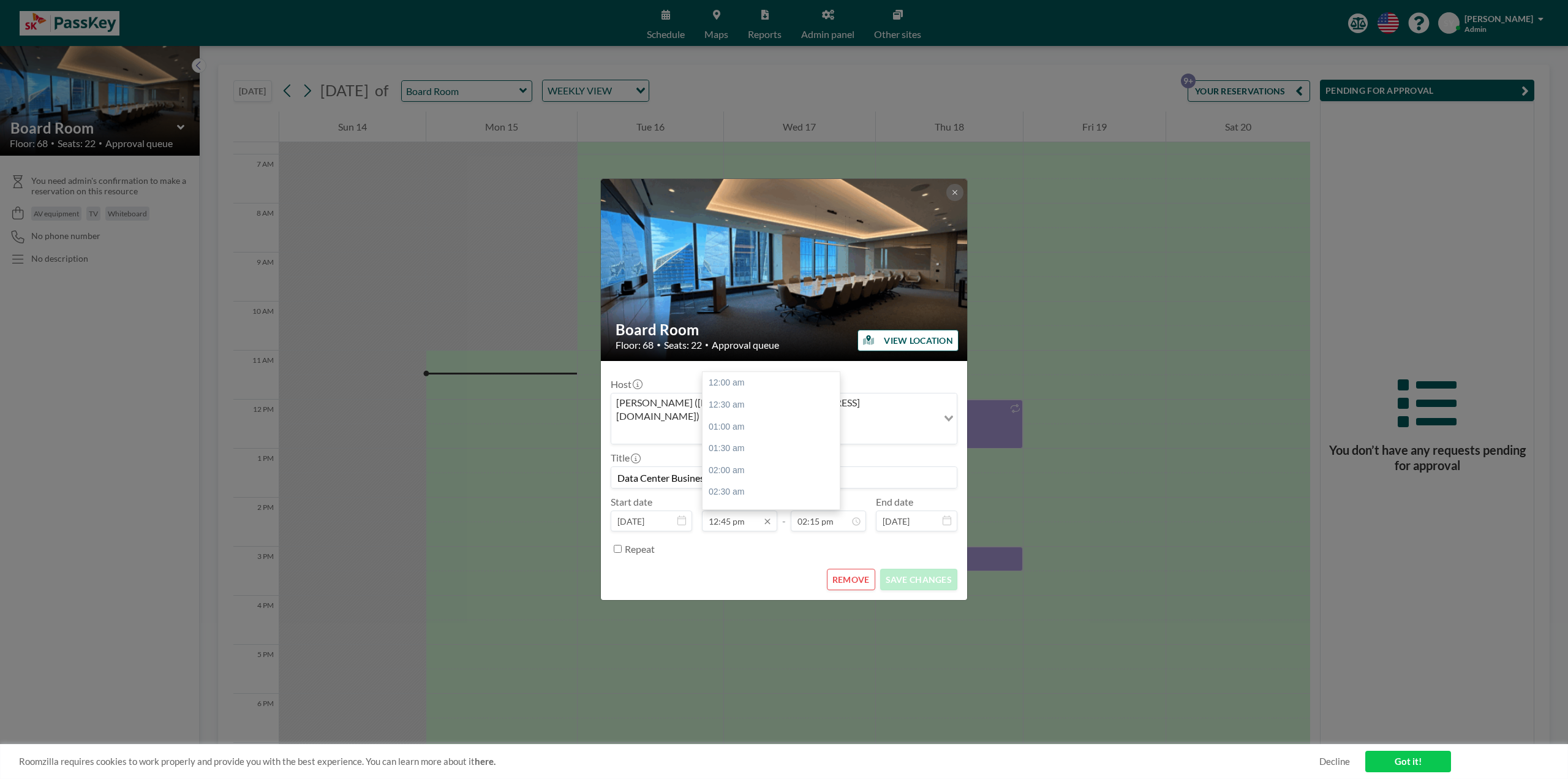
click at [716, 512] on input "12:45 pm" at bounding box center [739, 521] width 75 height 21
click at [845, 510] on input "02:15 pm" at bounding box center [828, 521] width 75 height 21
click at [736, 512] on input "12:45 pm" at bounding box center [739, 521] width 75 height 21
click at [708, 512] on input "12:45 pm" at bounding box center [739, 521] width 75 height 21
drag, startPoint x: 717, startPoint y: 512, endPoint x: 802, endPoint y: 529, distance: 86.7
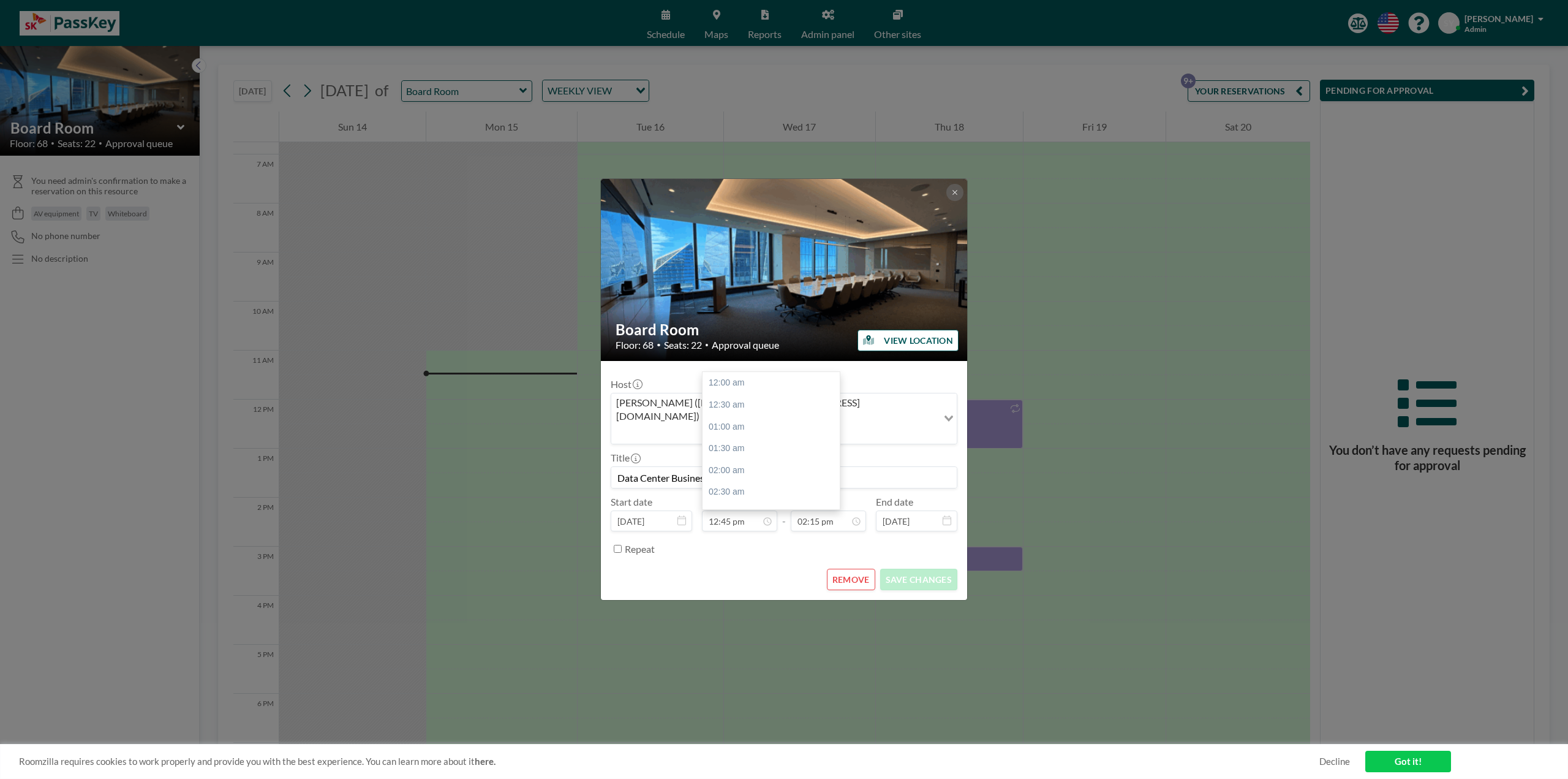
click at [719, 511] on input "12:45 pm" at bounding box center [739, 521] width 75 height 21
click at [768, 516] on icon at bounding box center [767, 521] width 10 height 10
click at [733, 437] on div "01:30 am" at bounding box center [774, 449] width 143 height 22
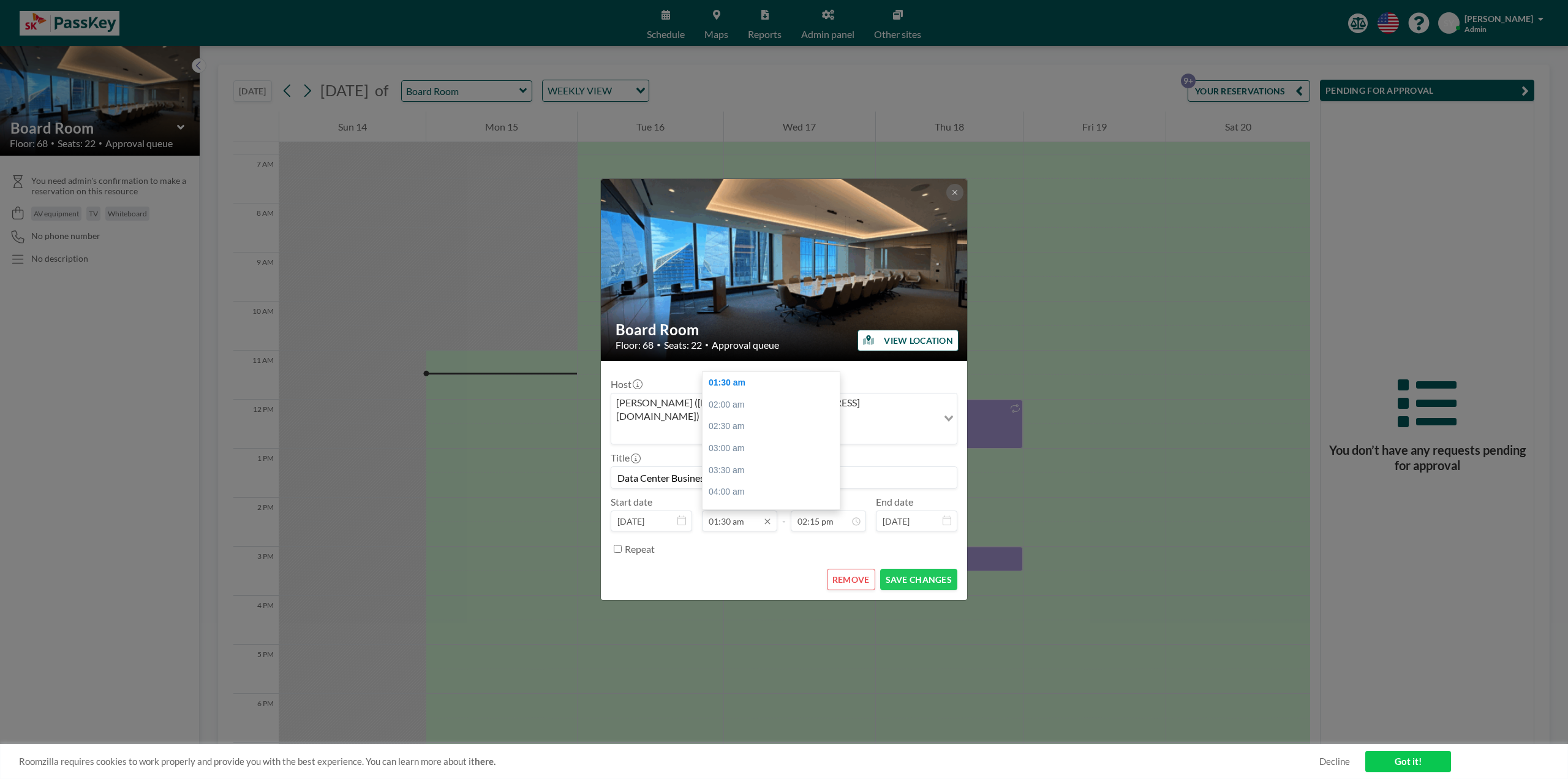
click at [721, 510] on input "01:30 am" at bounding box center [739, 521] width 75 height 21
click at [771, 516] on icon at bounding box center [767, 521] width 10 height 10
click at [765, 516] on icon at bounding box center [767, 521] width 10 height 10
click at [757, 466] on div "01:30 pm" at bounding box center [774, 477] width 143 height 22
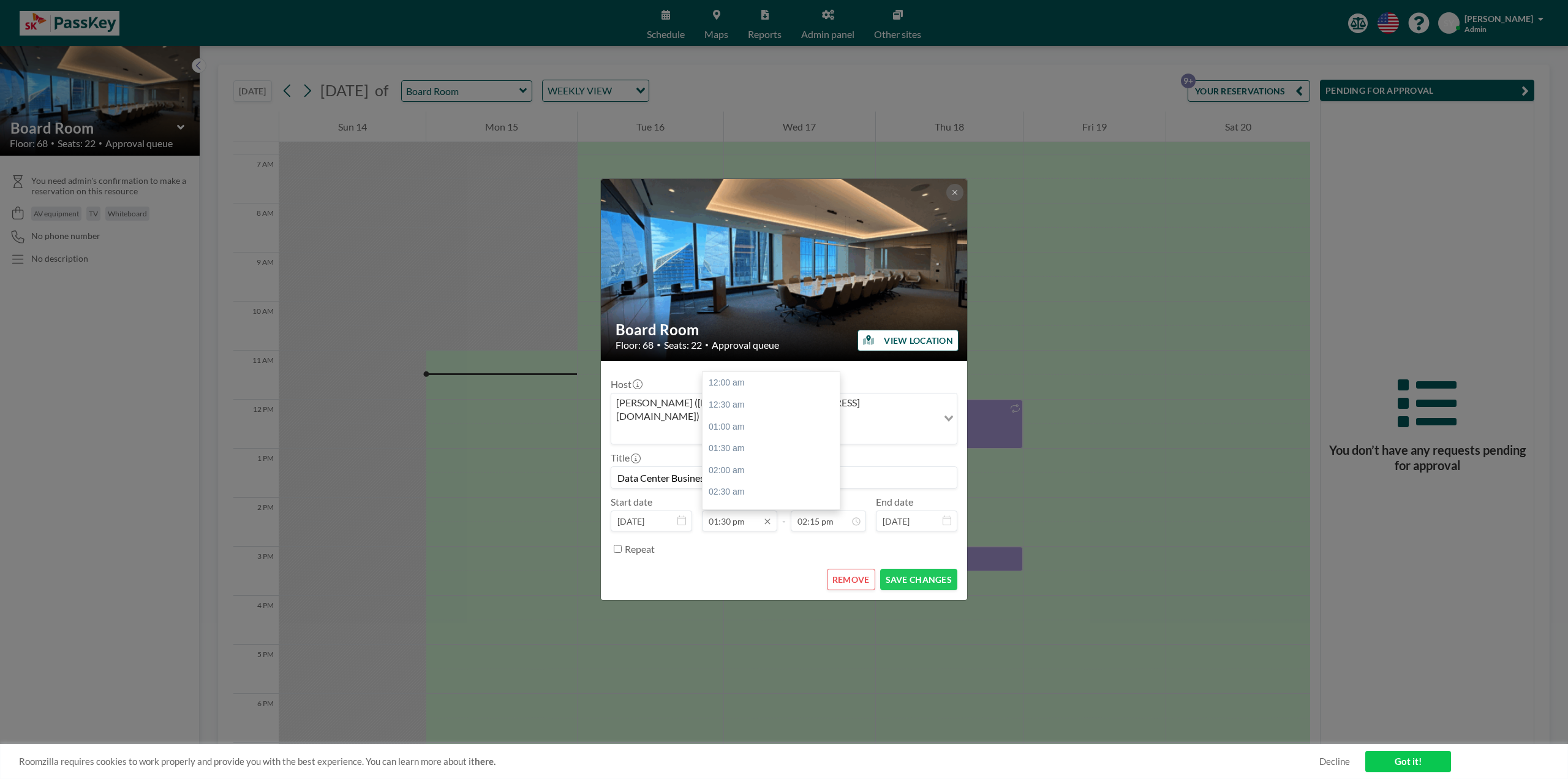
scroll to position [589, 0]
click at [726, 510] on input "01:30 pm" at bounding box center [739, 521] width 75 height 21
type input "01:45 pm"
click at [802, 510] on input "02:15 pm" at bounding box center [828, 521] width 75 height 21
click at [797, 483] on div "02:30 am" at bounding box center [800, 492] width 143 height 22
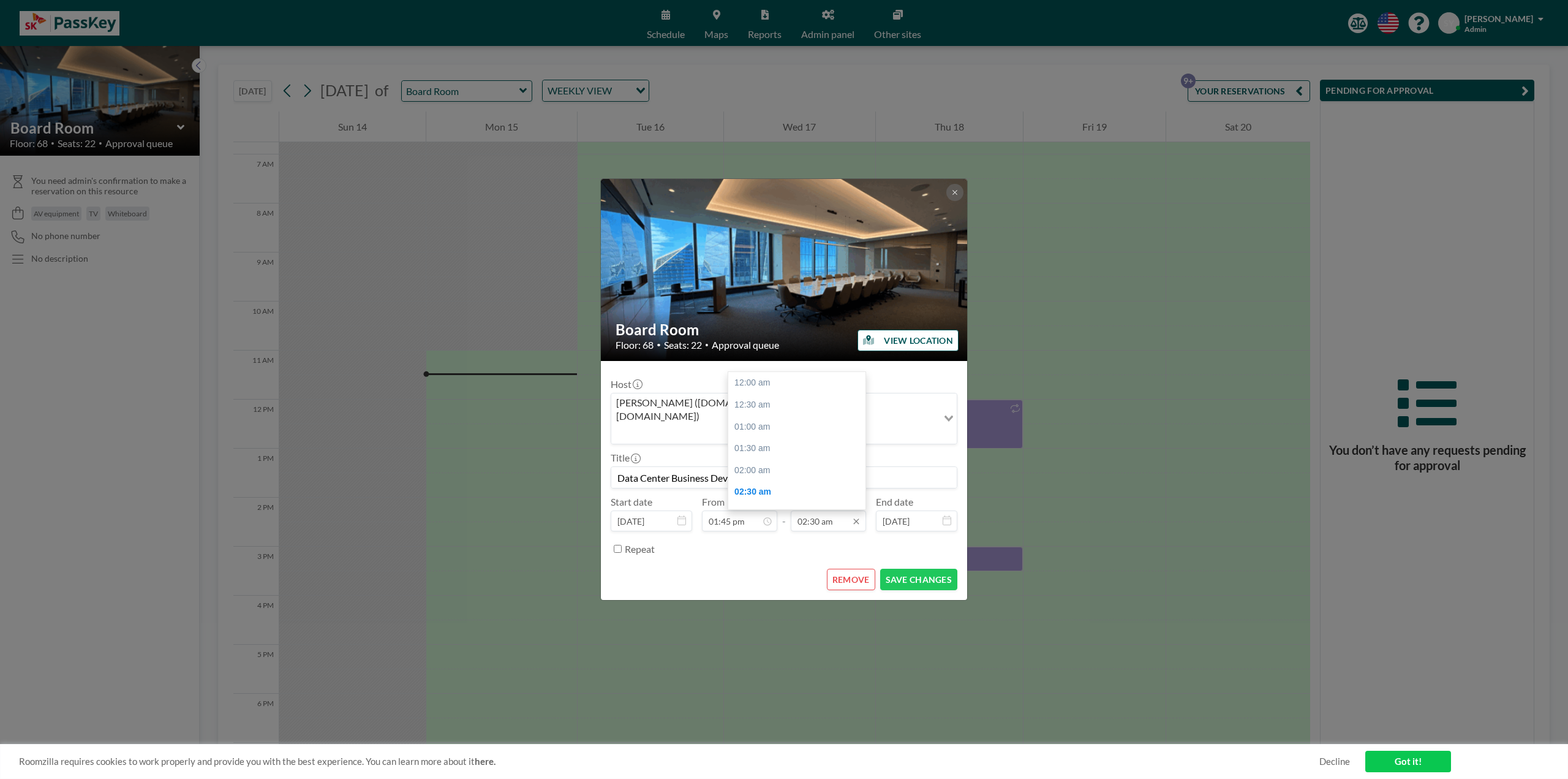
scroll to position [109, 0]
click at [805, 510] on input "02:30 am" at bounding box center [828, 521] width 75 height 21
click at [776, 425] on div "03:00 pm" at bounding box center [800, 434] width 143 height 22
type input "03:00 pm"
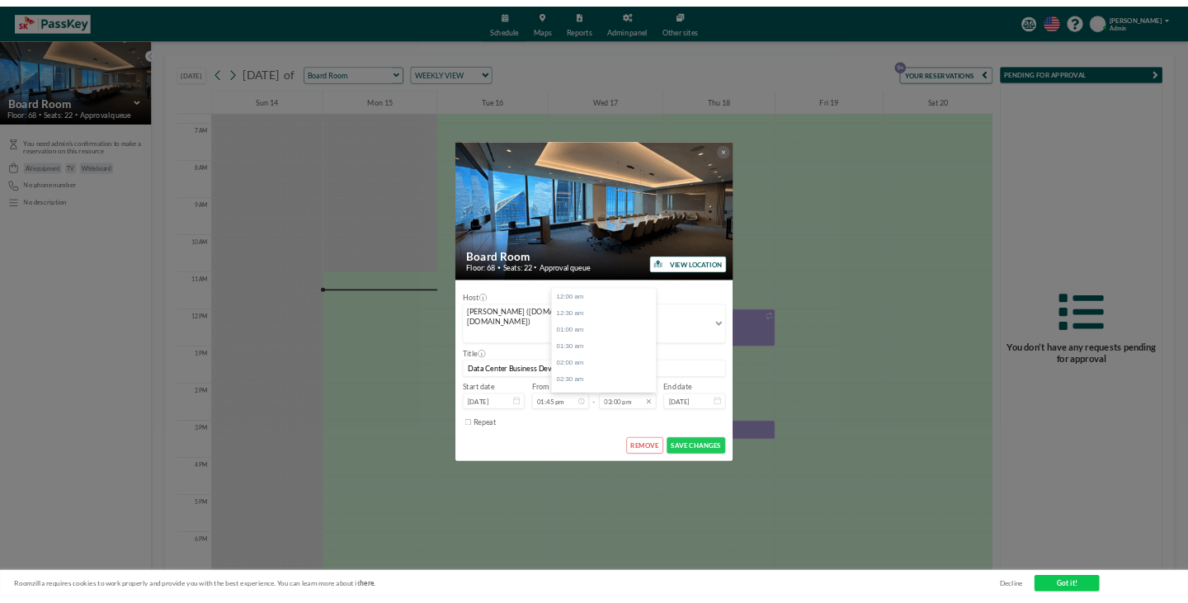
scroll to position [881, 0]
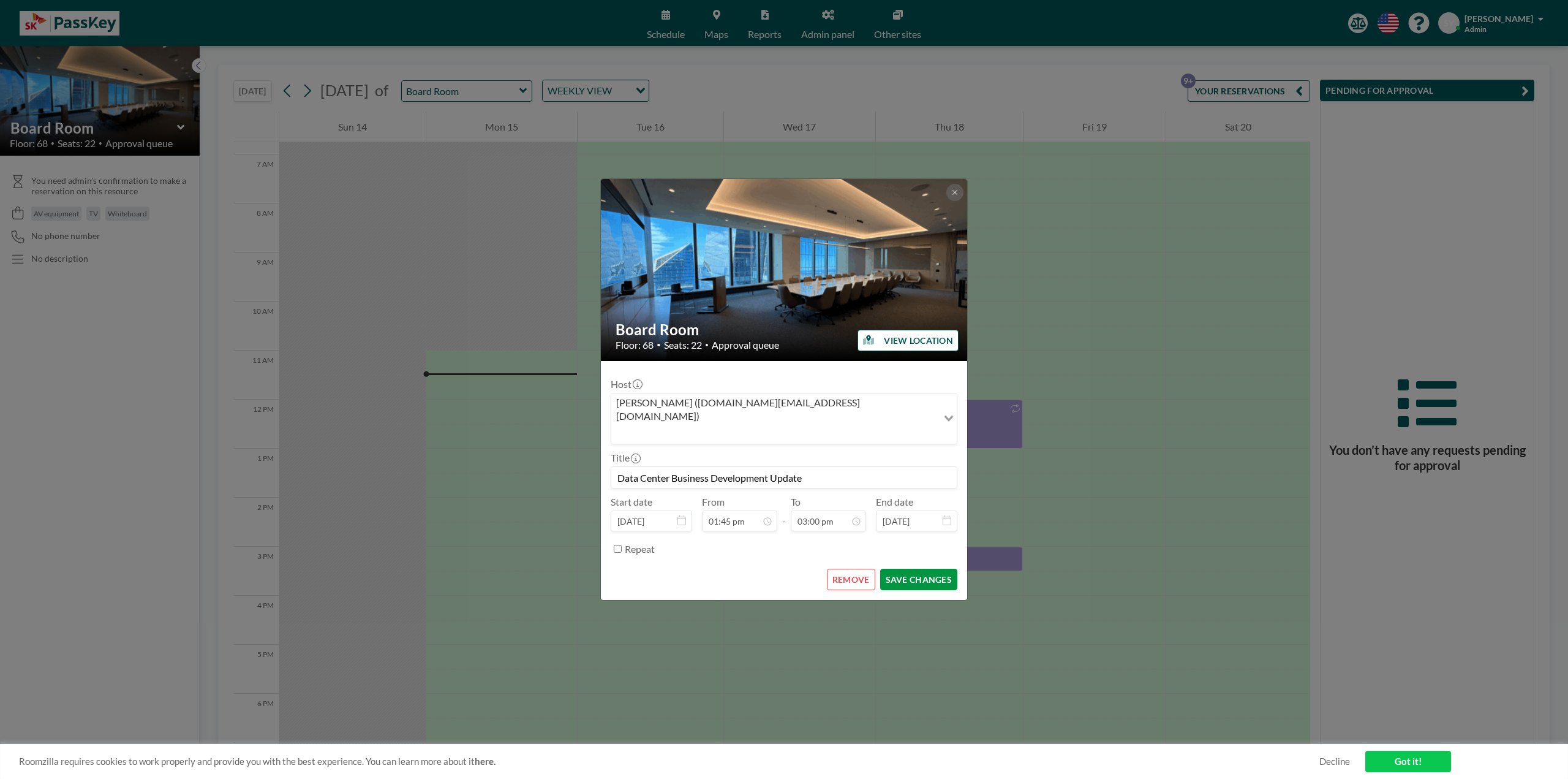
click at [922, 569] on button "SAVE CHANGES" at bounding box center [918, 579] width 77 height 22
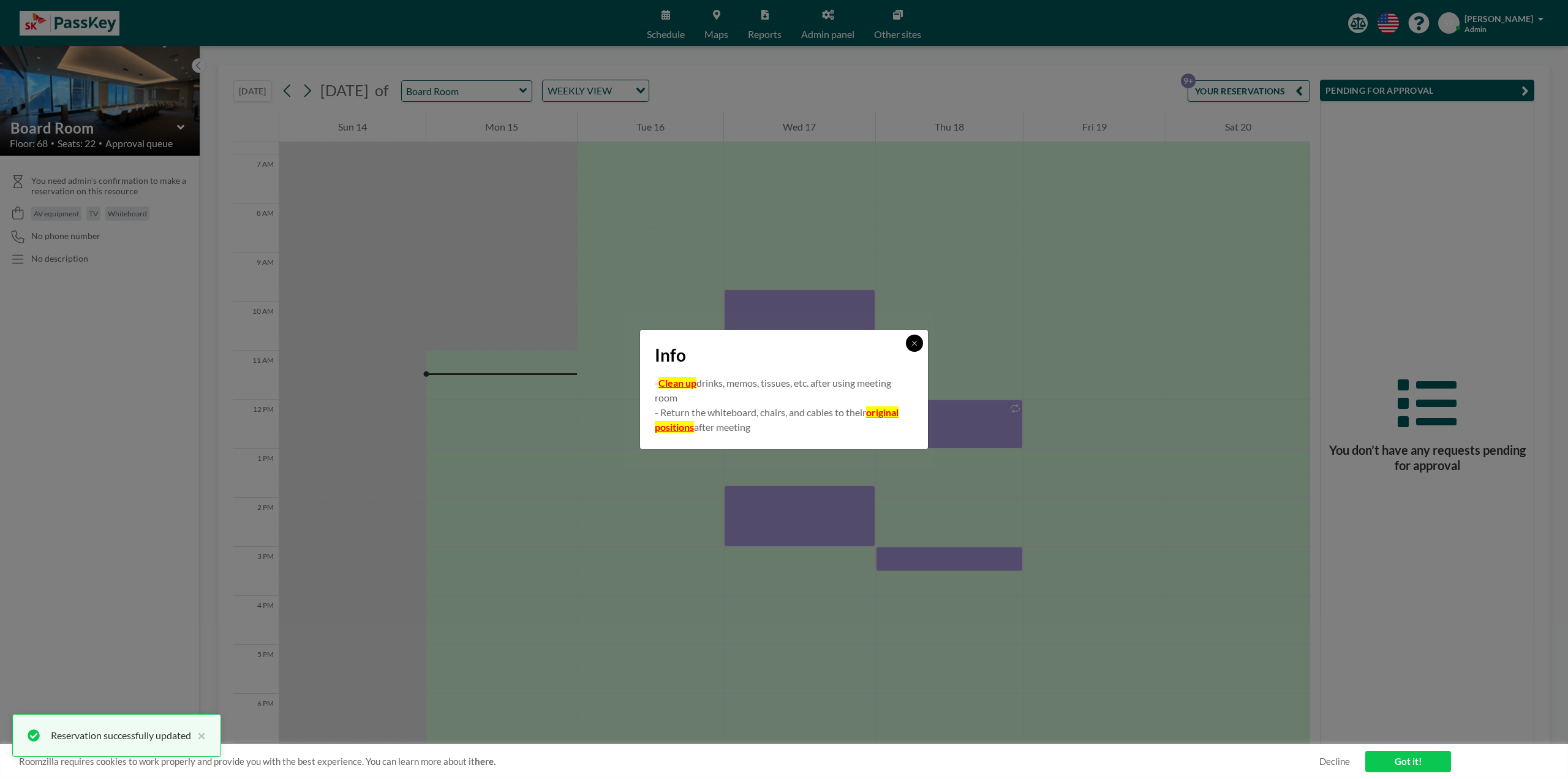
click at [914, 346] on icon at bounding box center [915, 343] width 7 height 7
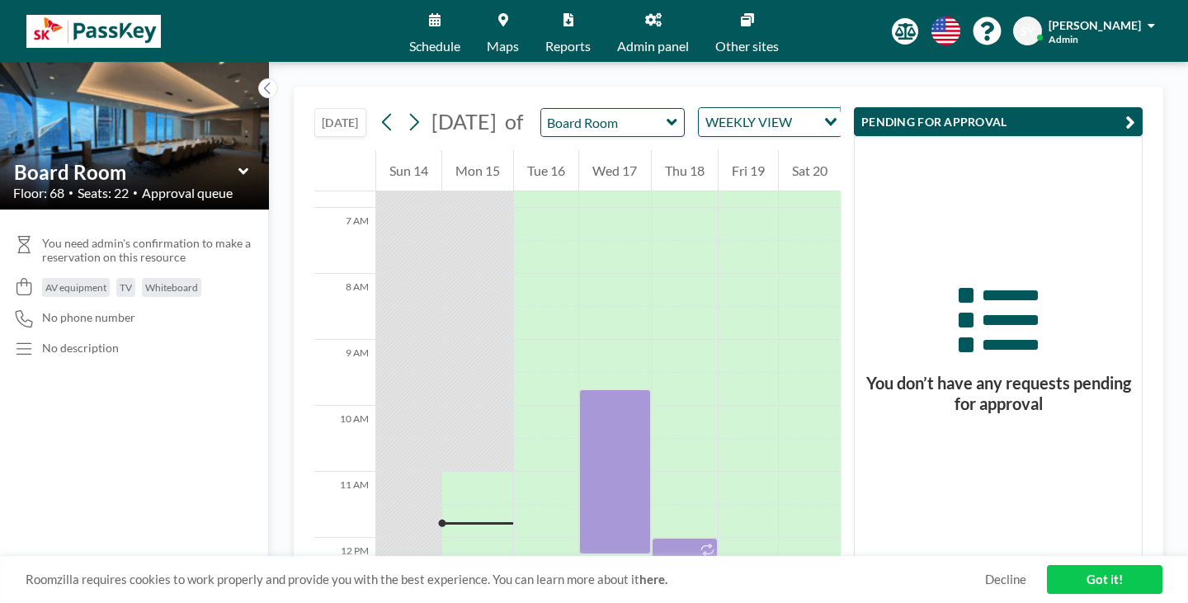
scroll to position [441, 0]
click at [406, 110] on icon at bounding box center [414, 122] width 16 height 25
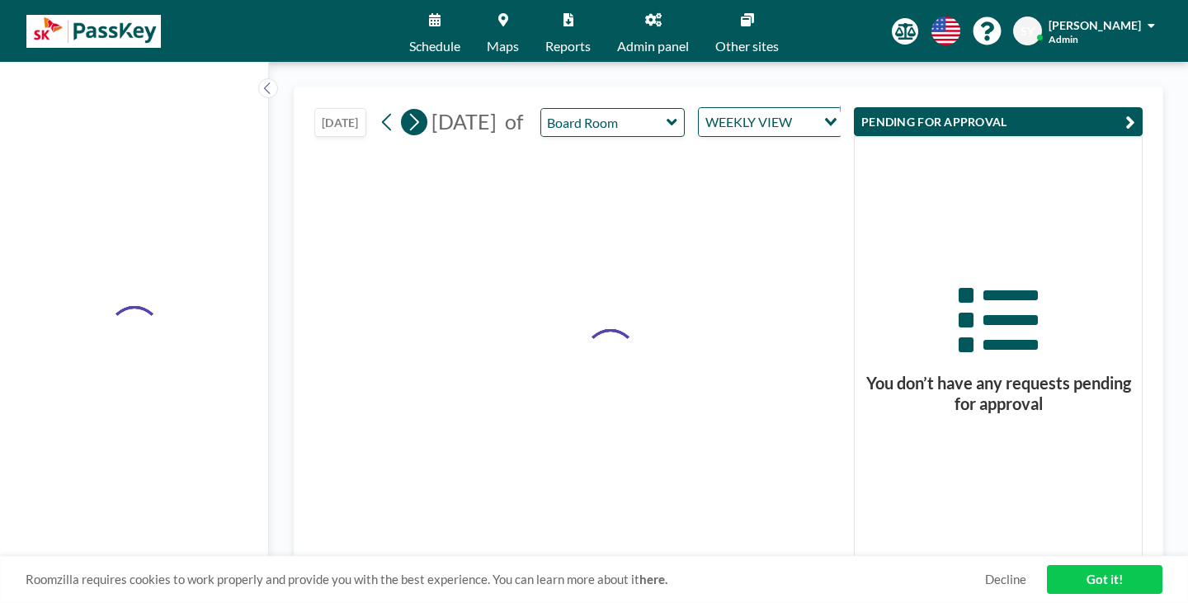
click at [406, 110] on icon at bounding box center [414, 122] width 16 height 25
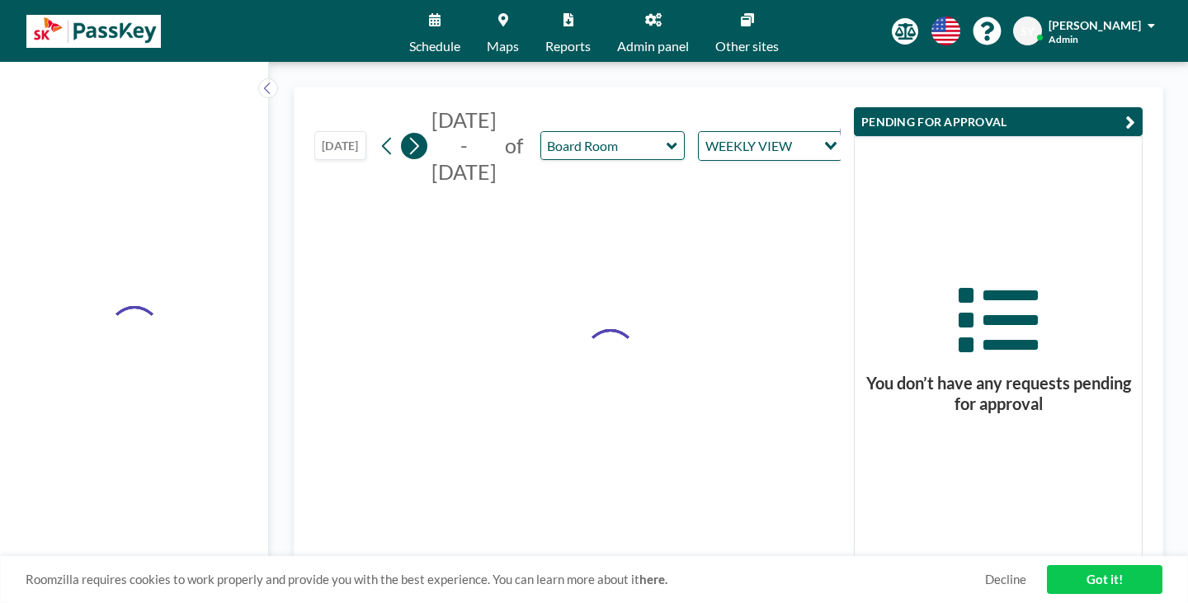
click at [406, 134] on icon at bounding box center [414, 146] width 16 height 25
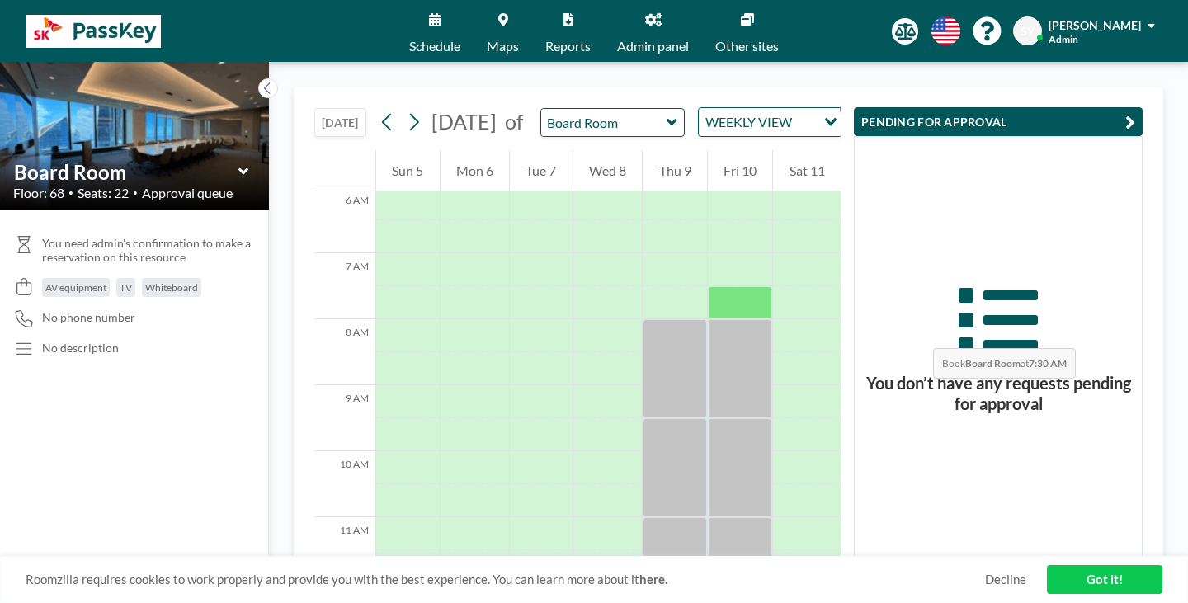
scroll to position [402, 0]
